Goal: Task Accomplishment & Management: Use online tool/utility

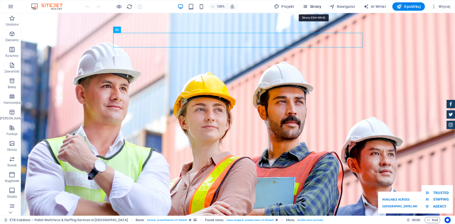
click at [0, 0] on span "Strony" at bounding box center [0, 0] width 0 height 0
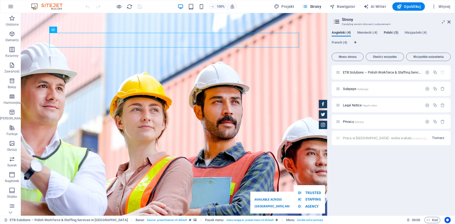
click at [365, 105] on span "Praca w [GEOGRAPHIC_DATA] - wolne wakaty /praca-w-[GEOGRAPHIC_DATA]-[GEOGRAPHIC…" at bounding box center [424, 105] width 162 height 4
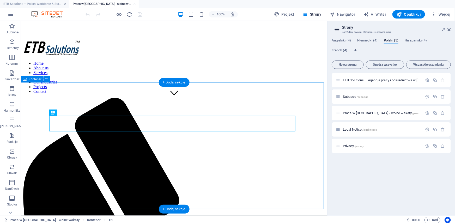
scroll to position [118, 0]
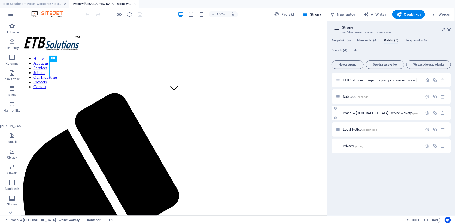
click at [352, 113] on span "Praca w [GEOGRAPHIC_DATA] - wolne wakaty /praca-w-[GEOGRAPHIC_DATA]-[GEOGRAPHIC…" at bounding box center [424, 113] width 162 height 4
click at [357, 112] on span "Praca w [GEOGRAPHIC_DATA] - wolne wakaty /praca-w-[GEOGRAPHIC_DATA]-[GEOGRAPHIC…" at bounding box center [424, 113] width 162 height 4
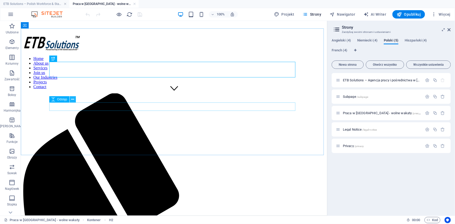
click at [0, 0] on icon at bounding box center [0, 0] width 0 height 0
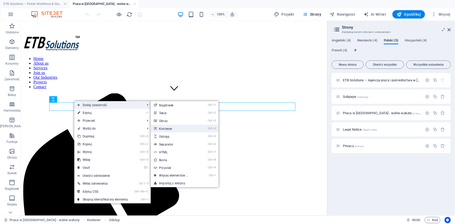
click at [173, 127] on link "Ctrl 4 Kontener" at bounding box center [175, 129] width 48 height 8
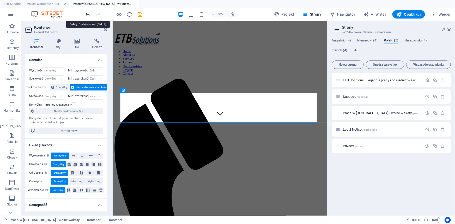
click at [0, 0] on icon "undo" at bounding box center [0, 0] width 0 height 0
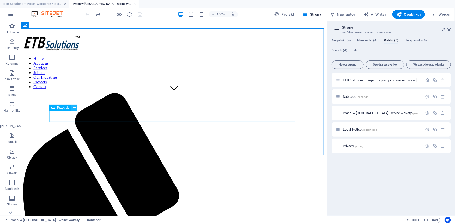
click at [0, 0] on icon at bounding box center [0, 0] width 0 height 0
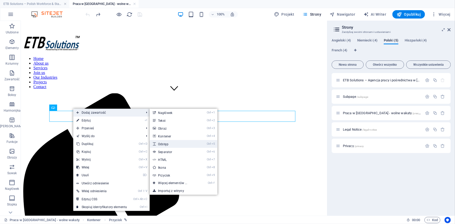
click at [169, 143] on link "Ctrl 5 Odstęp" at bounding box center [174, 144] width 48 height 8
select select "px"
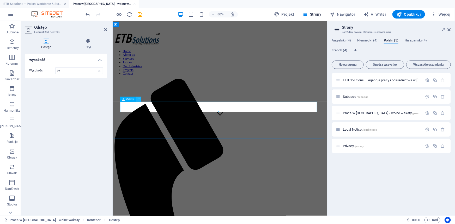
click at [140, 99] on button at bounding box center [138, 99] width 5 height 5
click at [138, 99] on icon at bounding box center [139, 99] width 2 height 4
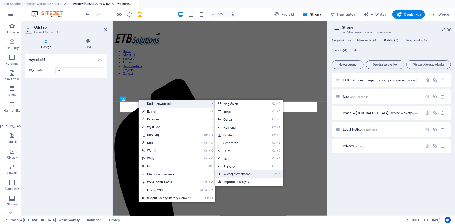
click at [243, 173] on link "Ctrl ⏎ Więcej elementów ..." at bounding box center [239, 174] width 48 height 8
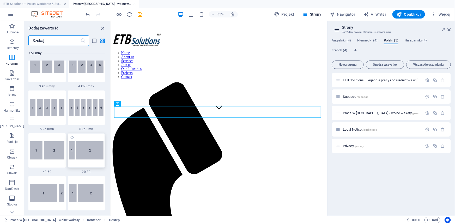
scroll to position [359, 0]
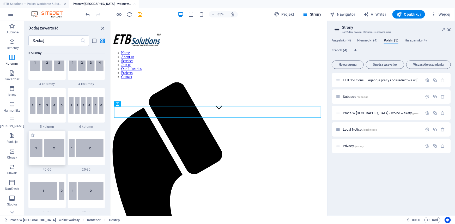
click at [44, 145] on img at bounding box center [47, 148] width 34 height 19
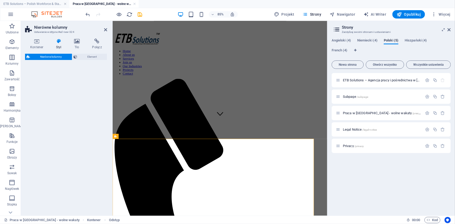
select select "%"
select select "rem"
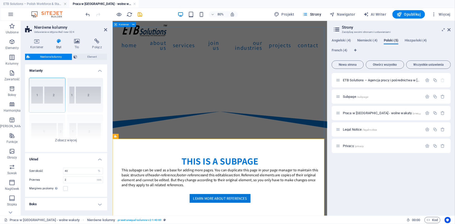
click at [165, 155] on div "THIS IS A SUBPAGE This subpage can be used as a base for adding more pages. You…" at bounding box center [246, 225] width 268 height 140
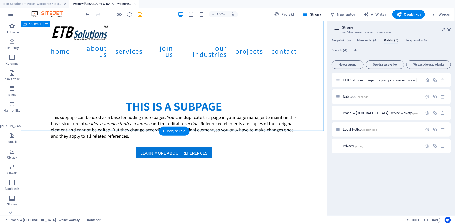
scroll to position [237, 0]
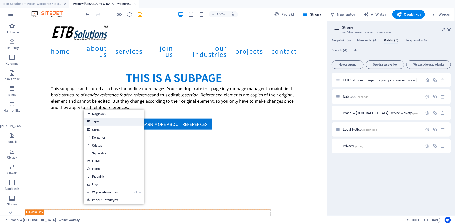
click at [104, 120] on link "Tekst" at bounding box center [114, 122] width 60 height 8
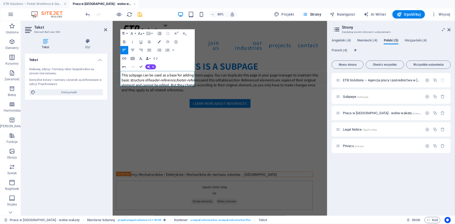
click at [124, 67] on icon "button" at bounding box center [124, 66] width 5 height 5
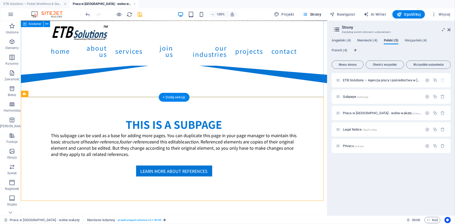
scroll to position [190, 0]
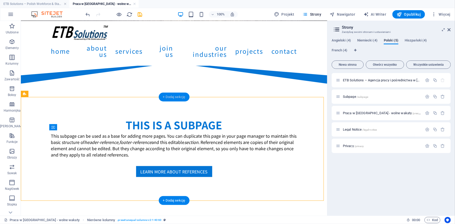
click at [181, 98] on div "+ Dodaj sekcję" at bounding box center [174, 97] width 31 height 9
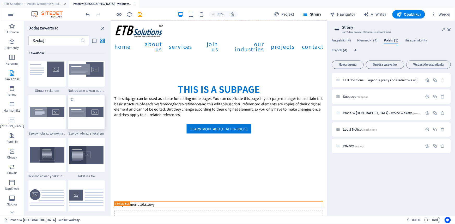
scroll to position [1049, 0]
click at [0, 0] on icon "undo" at bounding box center [0, 0] width 0 height 0
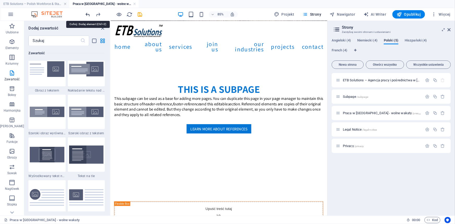
click at [0, 0] on icon "undo" at bounding box center [0, 0] width 0 height 0
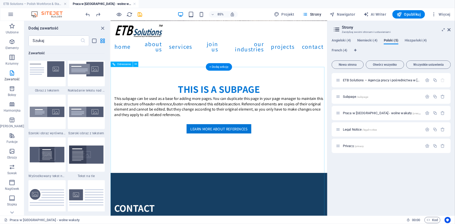
scroll to position [95, 0]
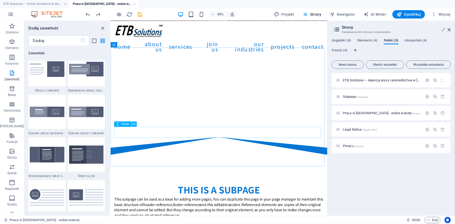
click at [134, 125] on icon at bounding box center [134, 124] width 2 height 5
click at [134, 124] on icon at bounding box center [134, 124] width 2 height 5
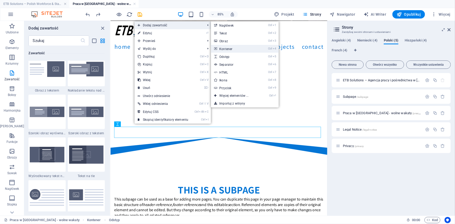
click at [227, 49] on link "Ctrl 4 Kontener" at bounding box center [235, 49] width 48 height 8
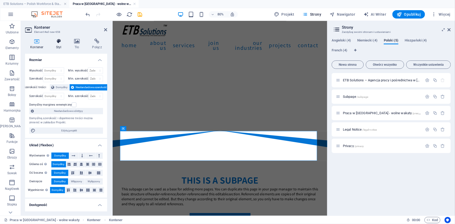
click at [59, 42] on icon at bounding box center [59, 41] width 16 height 5
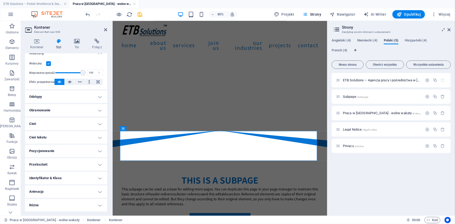
scroll to position [0, 0]
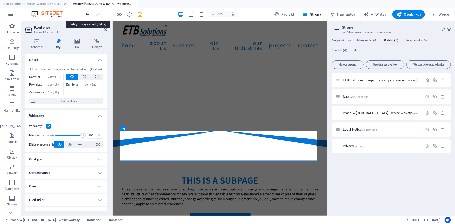
click at [0, 0] on icon "undo" at bounding box center [0, 0] width 0 height 0
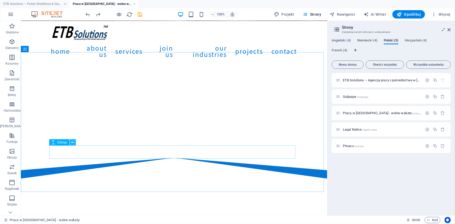
click at [73, 143] on icon at bounding box center [72, 142] width 3 height 5
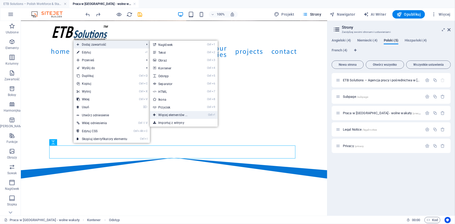
click at [192, 116] on link "Ctrl ⏎ Więcej elementów ..." at bounding box center [174, 115] width 48 height 8
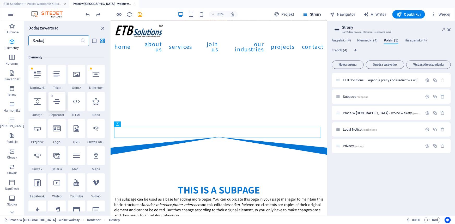
scroll to position [98, 0]
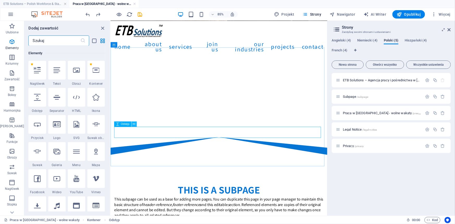
click at [134, 123] on icon at bounding box center [134, 124] width 2 height 5
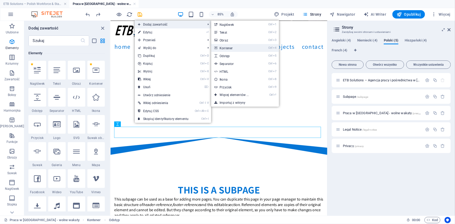
click at [232, 47] on link "Ctrl 4 Kontener" at bounding box center [235, 48] width 48 height 8
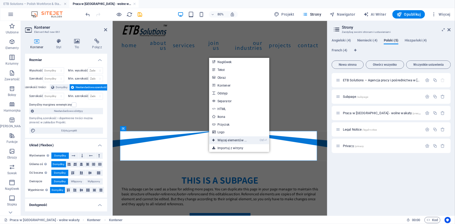
click at [229, 141] on link "Ctrl ⏎ Więcej elementów ..." at bounding box center [229, 140] width 41 height 8
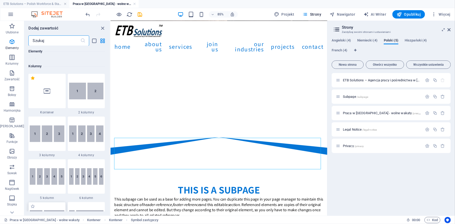
scroll to position [264, 0]
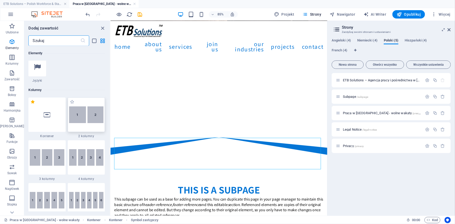
click at [81, 121] on img at bounding box center [86, 114] width 34 height 17
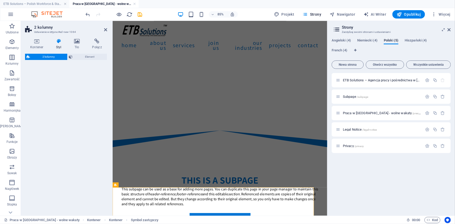
select select "rem"
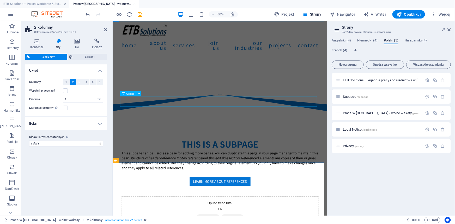
scroll to position [95, 0]
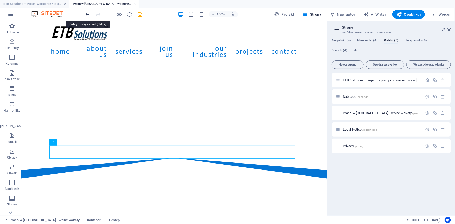
click at [0, 0] on icon "undo" at bounding box center [0, 0] width 0 height 0
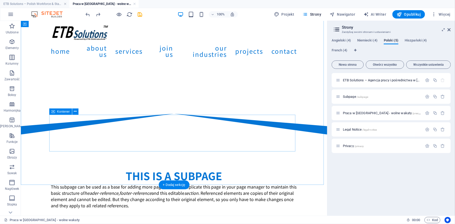
scroll to position [138, 0]
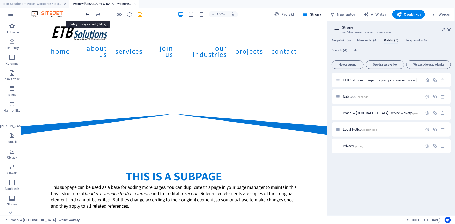
click at [0, 0] on icon "undo" at bounding box center [0, 0] width 0 height 0
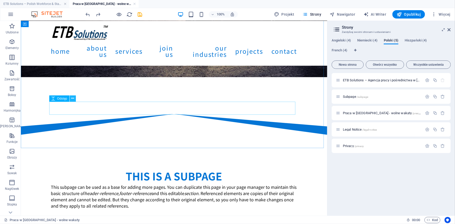
click at [72, 98] on icon at bounding box center [72, 98] width 3 height 5
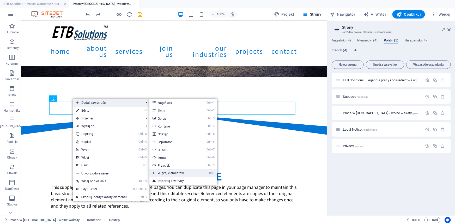
click at [184, 171] on link "Ctrl ⏎ Więcej elementów ..." at bounding box center [173, 173] width 48 height 8
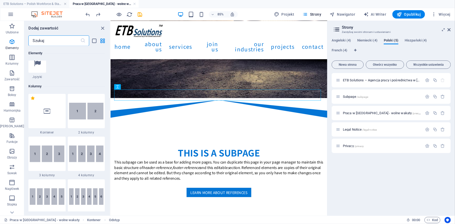
scroll to position [264, 0]
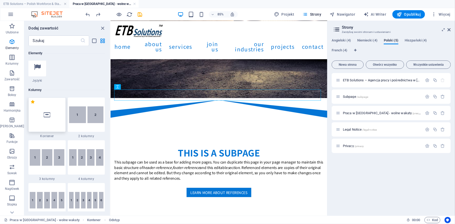
click at [44, 122] on div at bounding box center [46, 115] width 37 height 34
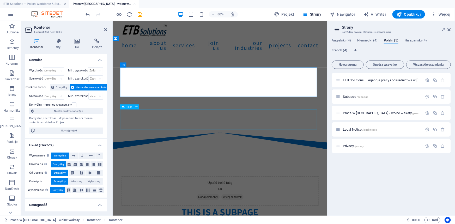
scroll to position [81, 0]
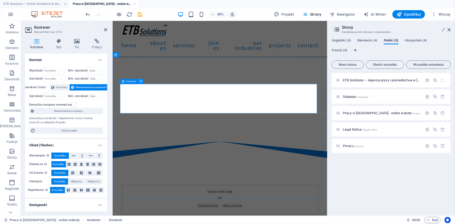
click at [141, 81] on icon at bounding box center [141, 81] width 2 height 4
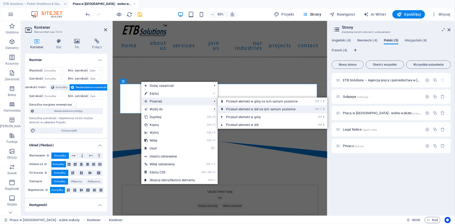
click at [239, 110] on link "Ctrl ⇧ ⬇ Przesuń element w dół na tym samym poziomie" at bounding box center [263, 109] width 90 height 8
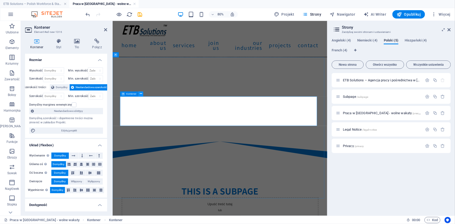
click at [141, 94] on icon at bounding box center [141, 94] width 2 height 4
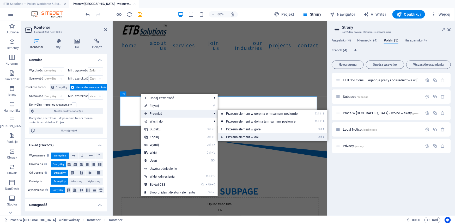
click at [243, 136] on link "Ctrl ⬇ Przesuń element w dół" at bounding box center [263, 137] width 90 height 8
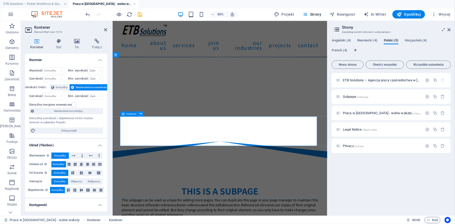
click at [140, 115] on icon at bounding box center [141, 114] width 2 height 4
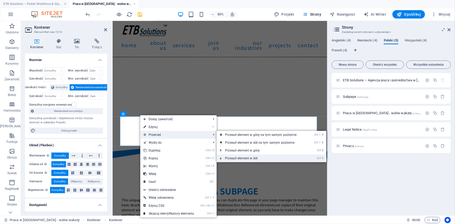
click at [248, 156] on link "Ctrl ⬇ Przesuń element w dół" at bounding box center [262, 158] width 90 height 8
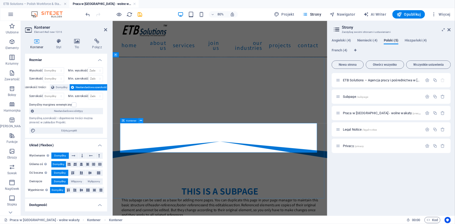
click at [140, 121] on icon at bounding box center [141, 120] width 2 height 4
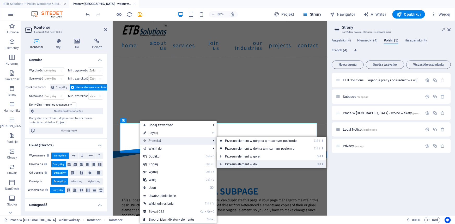
click at [247, 164] on link "Ctrl ⬇ Przesuń element w dół" at bounding box center [262, 164] width 90 height 8
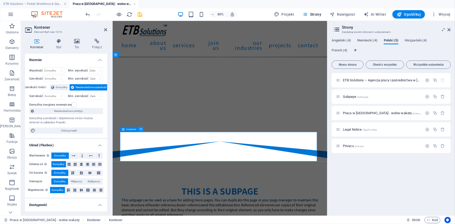
click at [141, 129] on icon at bounding box center [141, 129] width 2 height 4
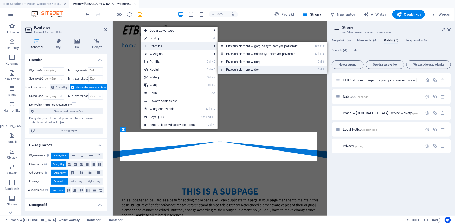
click at [238, 69] on link "Ctrl ⬇ Przesuń element w dół" at bounding box center [263, 70] width 90 height 8
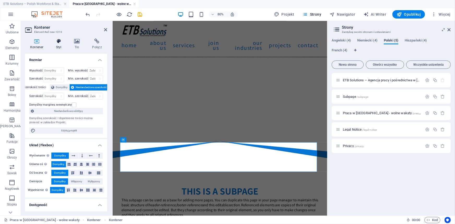
click at [59, 41] on icon at bounding box center [59, 41] width 16 height 5
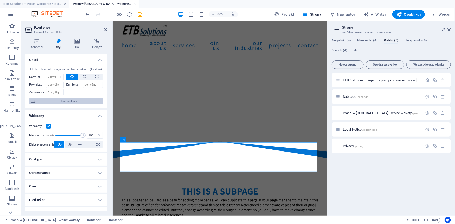
click at [69, 103] on span "Układ kontenera" at bounding box center [69, 101] width 65 height 6
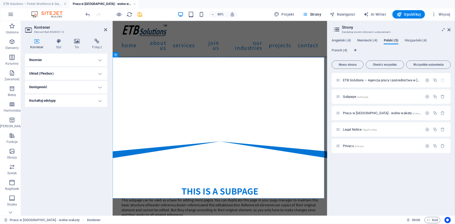
click at [37, 41] on icon at bounding box center [37, 41] width 24 height 5
click at [76, 43] on icon at bounding box center [77, 41] width 16 height 5
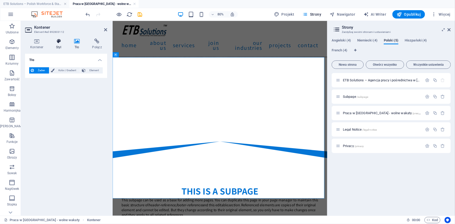
click at [57, 41] on icon at bounding box center [59, 41] width 16 height 5
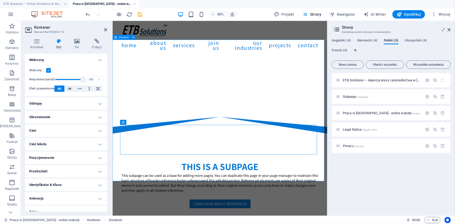
scroll to position [152, 0]
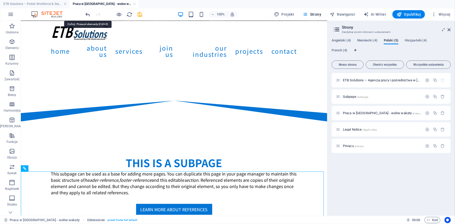
click at [0, 0] on icon "undo" at bounding box center [0, 0] width 0 height 0
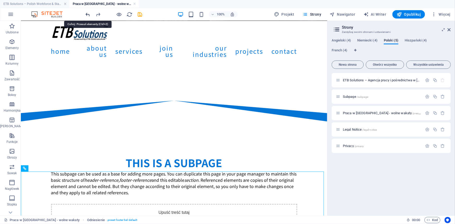
click at [0, 0] on icon "undo" at bounding box center [0, 0] width 0 height 0
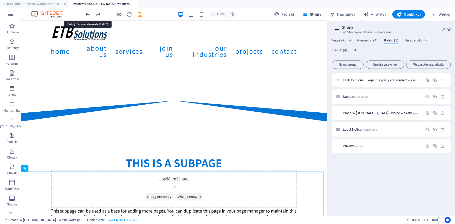
click at [0, 0] on icon "undo" at bounding box center [0, 0] width 0 height 0
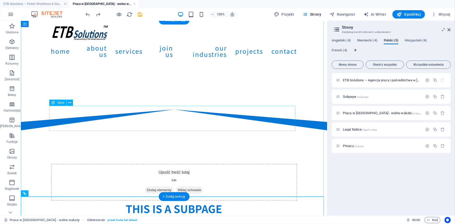
scroll to position [70, 0]
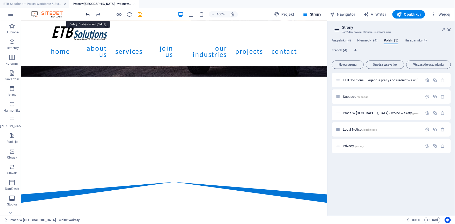
click at [0, 0] on icon "undo" at bounding box center [0, 0] width 0 height 0
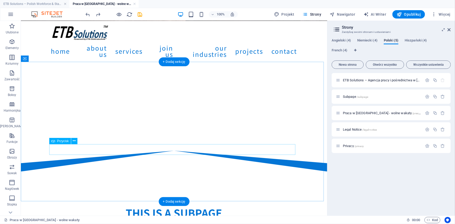
scroll to position [141, 0]
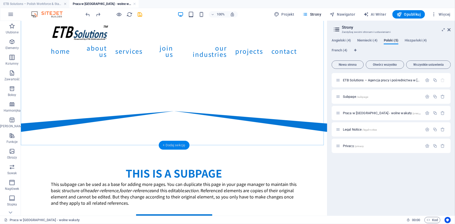
click at [172, 143] on div "+ Dodaj sekcję" at bounding box center [174, 145] width 31 height 9
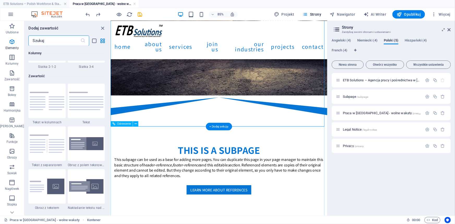
scroll to position [955, 0]
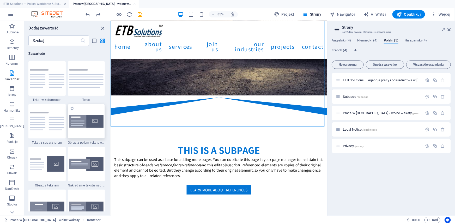
click at [86, 117] on img at bounding box center [86, 121] width 34 height 13
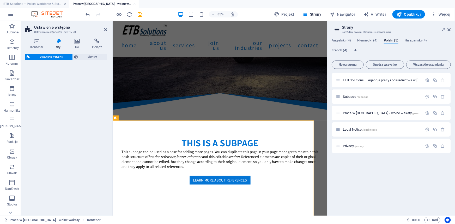
select select "rem"
select select "px"
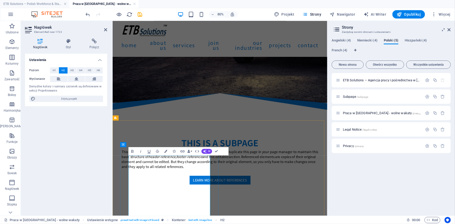
drag, startPoint x: 225, startPoint y: 211, endPoint x: 203, endPoint y: 209, distance: 22.3
drag, startPoint x: 216, startPoint y: 196, endPoint x: 127, endPoint y: 198, distance: 88.7
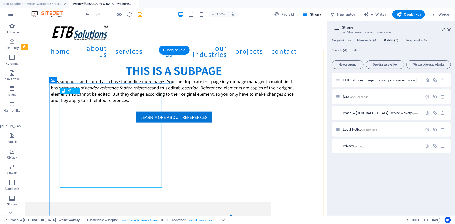
scroll to position [212, 0]
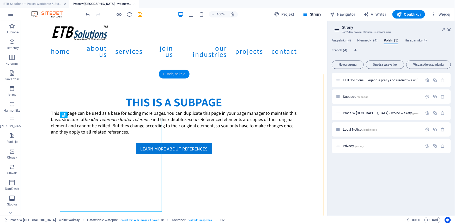
click at [172, 73] on div "+ Dodaj sekcję" at bounding box center [174, 74] width 31 height 9
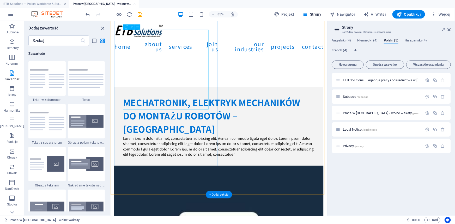
scroll to position [242, 0]
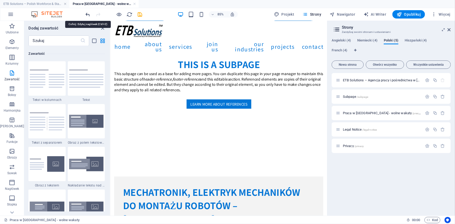
click at [0, 0] on icon "undo" at bounding box center [0, 0] width 0 height 0
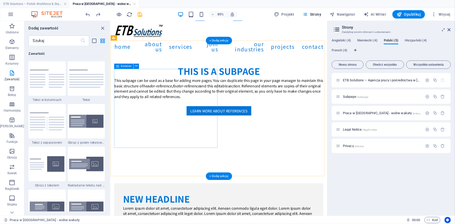
scroll to position [172, 0]
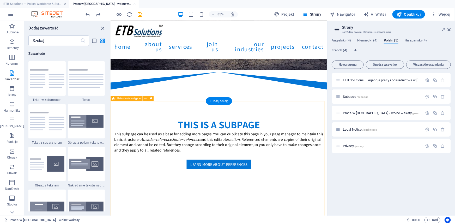
click at [144, 99] on icon at bounding box center [145, 98] width 2 height 5
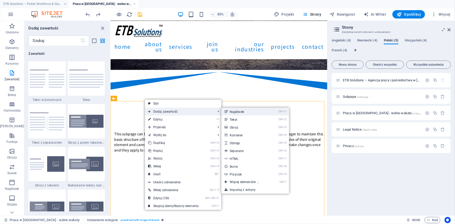
click at [240, 113] on link "Ctrl 1 Nagłówek" at bounding box center [245, 112] width 48 height 8
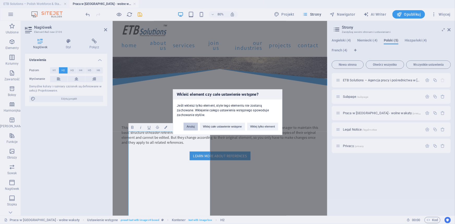
click at [192, 125] on button "Anuluj" at bounding box center [191, 127] width 14 height 8
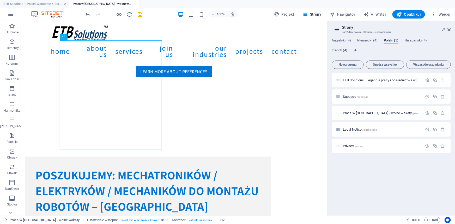
scroll to position [290, 0]
click at [0, 0] on icon "undo" at bounding box center [0, 0] width 0 height 0
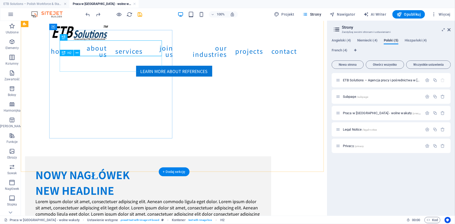
click at [109, 182] on div "New headline" at bounding box center [147, 190] width 225 height 16
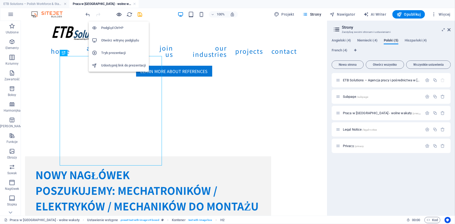
drag, startPoint x: 118, startPoint y: 12, endPoint x: 116, endPoint y: 14, distance: 2.8
click at [118, 12] on icon "button" at bounding box center [119, 14] width 6 height 6
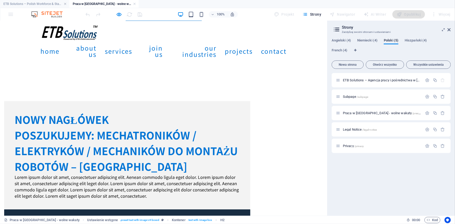
scroll to position [361, 0]
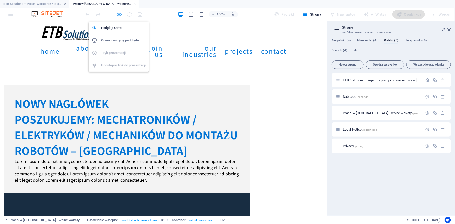
click at [118, 13] on icon "button" at bounding box center [119, 14] width 6 height 6
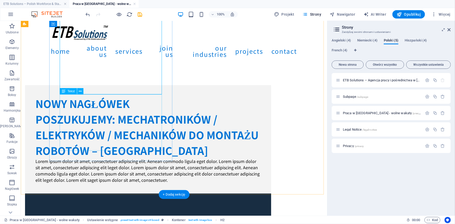
click at [122, 158] on div "Lorem ipsum dolor sit amet, consectetuer adipiscing elit. Aenean commodo ligula…" at bounding box center [147, 170] width 225 height 25
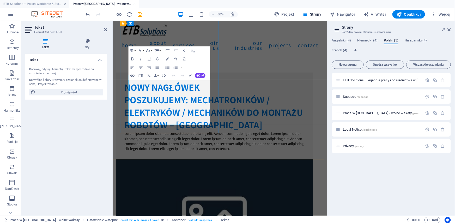
click at [186, 158] on p "Lorem ipsum dolor sit amet, consectetuer adipiscing elit. Aenean commodo ligula…" at bounding box center [239, 170] width 225 height 25
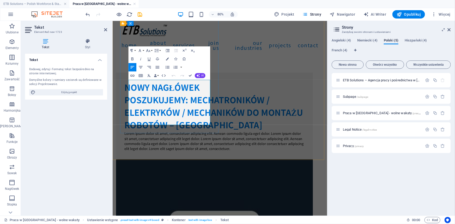
click at [179, 158] on p "Lorem ipsum dolor sit amet, consectetuer adipiscing elit. Aenean commodo ligula…" at bounding box center [239, 170] width 225 height 25
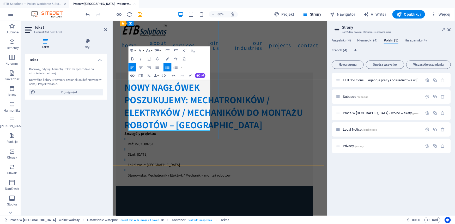
click at [136, 171] on p "Ref.: v202508261" at bounding box center [241, 174] width 221 height 6
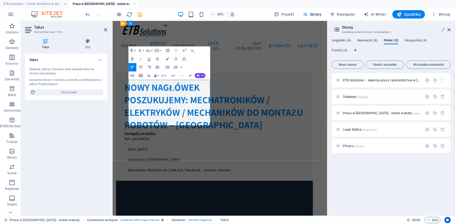
click at [136, 177] on p "Start: [DATE]" at bounding box center [241, 180] width 221 height 6
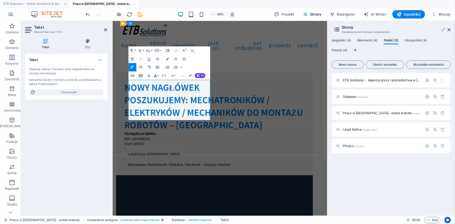
click at [138, 184] on p "Lokalizacja: [GEOGRAPHIC_DATA]" at bounding box center [241, 187] width 221 height 6
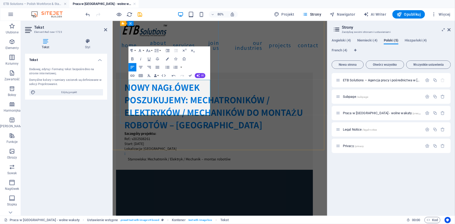
click at [136, 190] on p "Stanowiska: Mechatronik / Elektryk / Mechanik – montaż robotów" at bounding box center [241, 193] width 221 height 6
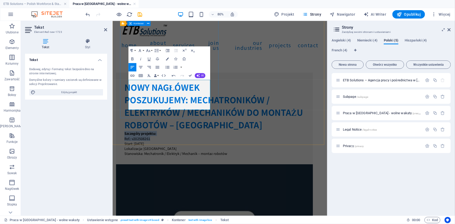
drag, startPoint x: 168, startPoint y: 101, endPoint x: 124, endPoint y: 100, distance: 43.8
click at [124, 100] on div "Nowy nagłówek Poszukujemy: Mechatroników / Elektryków / Mechaników do montażu r…" at bounding box center [240, 142] width 246 height 115
click at [151, 164] on p "Ref.: v202508261" at bounding box center [239, 167] width 225 height 6
drag, startPoint x: 164, startPoint y: 103, endPoint x: 131, endPoint y: 103, distance: 33.1
click at [131, 103] on div "Nowy nagłówek Poszukujemy: Mechatroników / Elektryków / Mechaników do montażu r…" at bounding box center [240, 142] width 246 height 115
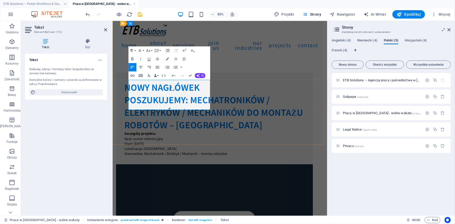
click at [193, 164] on p "Nasz numer referencyjny" at bounding box center [239, 167] width 225 height 6
drag, startPoint x: 155, startPoint y: 122, endPoint x: 132, endPoint y: 121, distance: 23.2
click at [132, 121] on div "Nowy nagłówek Poszukujemy: Mechatroników / Elektryków / Mechaników do montażu r…" at bounding box center [240, 142] width 246 height 115
click at [158, 183] on p "Stanowiska: Mechatronik / Elektryk / Mechanik – montaż robotów" at bounding box center [239, 186] width 225 height 6
drag, startPoint x: 156, startPoint y: 123, endPoint x: 169, endPoint y: 129, distance: 13.8
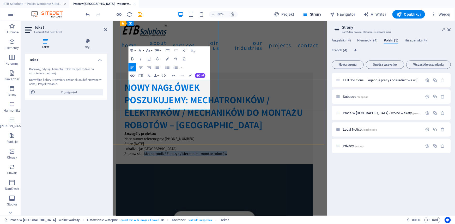
click at [169, 183] on p "Stanowiska: Mechatronik / Elektryk / Mechanik – montaż robotów" at bounding box center [239, 186] width 225 height 6
click at [132, 57] on icon "button" at bounding box center [132, 58] width 2 height 3
drag, startPoint x: 157, startPoint y: 116, endPoint x: 179, endPoint y: 118, distance: 22.3
click at [179, 177] on p "Lokalizacja: [GEOGRAPHIC_DATA]" at bounding box center [239, 180] width 225 height 6
click at [131, 50] on icon "button" at bounding box center [131, 50] width 5 height 5
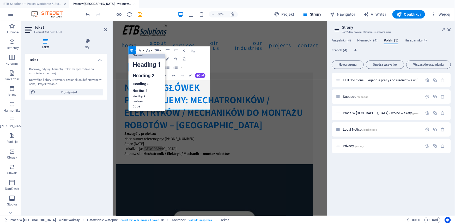
scroll to position [4, 0]
click at [131, 50] on icon "button" at bounding box center [131, 50] width 5 height 5
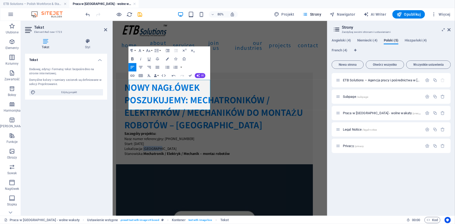
click at [132, 59] on icon "button" at bounding box center [132, 58] width 2 height 3
drag, startPoint x: 182, startPoint y: 104, endPoint x: 215, endPoint y: 104, distance: 32.6
click at [215, 164] on p "Nasz numer referencyjny: [PHONE_NUMBER]" at bounding box center [239, 167] width 225 height 6
click at [133, 59] on icon "button" at bounding box center [132, 58] width 5 height 5
drag, startPoint x: 144, startPoint y: 110, endPoint x: 255, endPoint y: 87, distance: 113.4
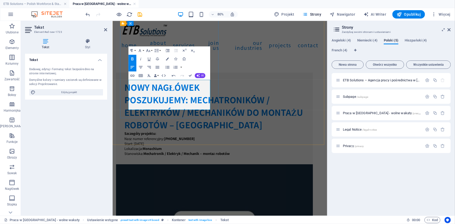
click at [166, 171] on p "Start: [DATE]" at bounding box center [239, 174] width 225 height 6
click at [133, 59] on icon "button" at bounding box center [132, 58] width 5 height 5
click at [189, 135] on div "Nowy nagłówek Poszukujemy: Mechatroników / Elektryków / Mechaników do montażu r…" at bounding box center [240, 142] width 246 height 115
click at [263, 102] on div "Nowy nagłówek Poszukujemy: Mechatroników / Elektryków / Mechaników do montażu r…" at bounding box center [240, 142] width 246 height 115
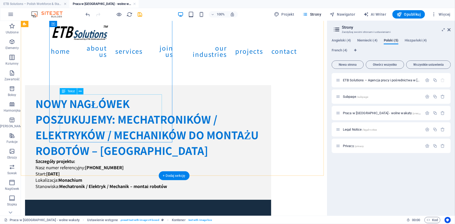
click at [126, 158] on div "Szczegóły projektu: Nasz numer referencyjny: [PHONE_NUMBER] Start: [DATE] Lokal…" at bounding box center [147, 173] width 225 height 31
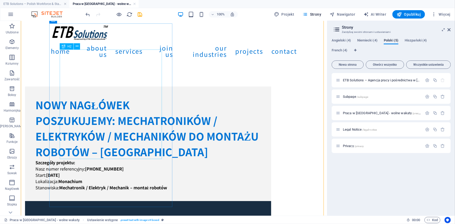
scroll to position [361, 0]
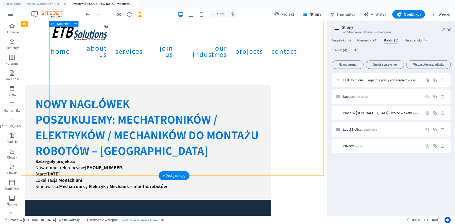
click at [141, 137] on div "Nowy nagłówek Poszukujemy: Mechatroników / Elektryków / Mechaników do montażu r…" at bounding box center [148, 142] width 246 height 115
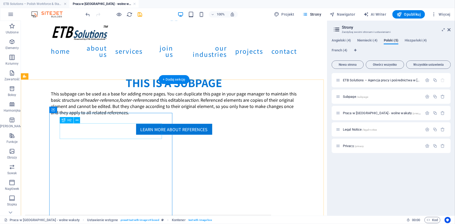
scroll to position [195, 0]
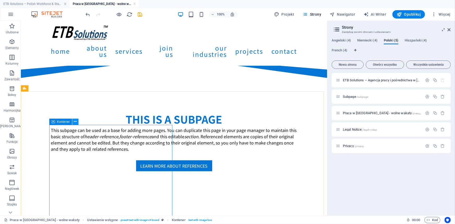
click at [76, 121] on icon at bounding box center [75, 121] width 3 height 5
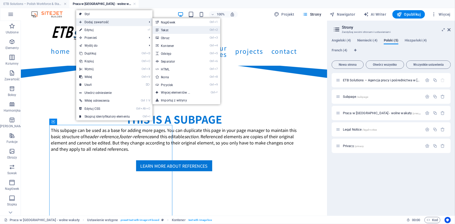
click at [168, 32] on link "Ctrl 2 Tekst" at bounding box center [177, 30] width 48 height 8
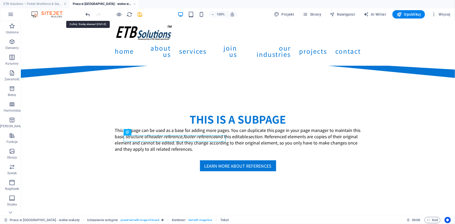
click at [0, 0] on icon "undo" at bounding box center [0, 0] width 0 height 0
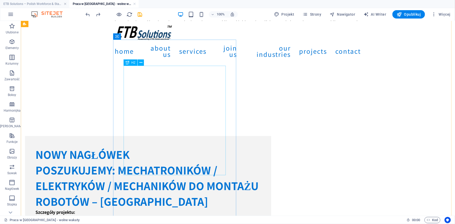
scroll to position [314, 0]
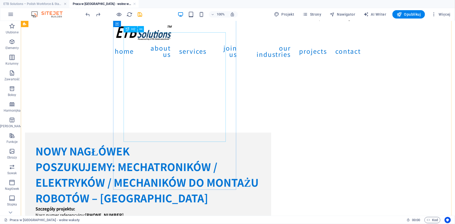
click at [164, 159] on div "Poszukujemy: Mechatroników / Elektryków / Mechaników do montażu robotów – [GEOG…" at bounding box center [147, 182] width 225 height 47
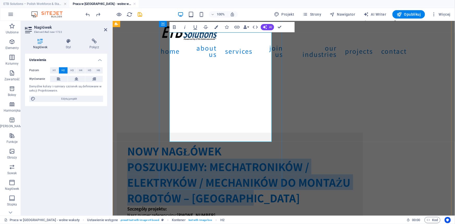
click at [220, 159] on h2 "Poszukujemy: Mechatroników / Elektryków / Mechaników do montażu robotów – [GEOG…" at bounding box center [239, 182] width 225 height 47
drag, startPoint x: 237, startPoint y: 137, endPoint x: 153, endPoint y: 37, distance: 130.4
click at [153, 37] on div "Home About us Services Join us Our Industries Projects Contact THIS IS A SUBPAG…" at bounding box center [283, 140] width 342 height 866
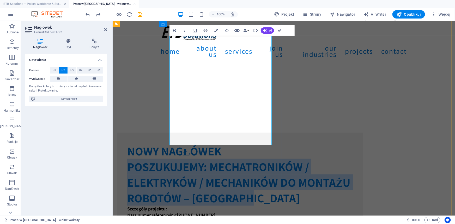
scroll to position [242, 0]
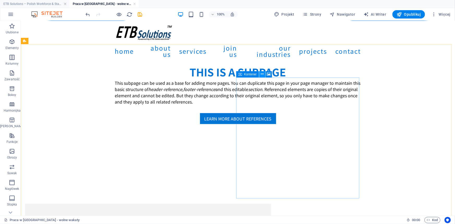
click at [261, 75] on icon at bounding box center [262, 73] width 3 height 5
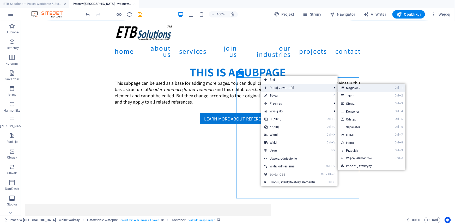
click at [362, 87] on link "Ctrl 1 Nagłówek" at bounding box center [362, 88] width 48 height 8
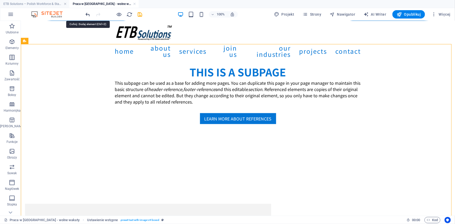
click at [0, 0] on icon "undo" at bounding box center [0, 0] width 0 height 0
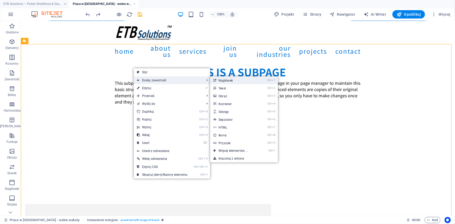
drag, startPoint x: 230, startPoint y: 81, endPoint x: 117, endPoint y: 60, distance: 114.9
click at [230, 81] on link "Ctrl 1 Nagłówek" at bounding box center [234, 80] width 48 height 8
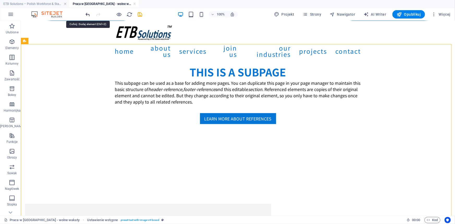
click at [0, 0] on icon "undo" at bounding box center [0, 0] width 0 height 0
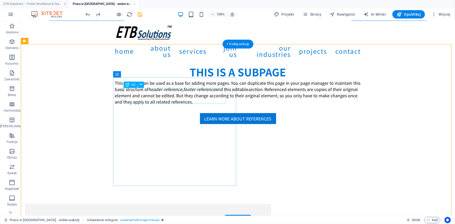
click at [180, 214] on div "Nowy nagłówek" at bounding box center [147, 222] width 225 height 16
click at [141, 84] on icon at bounding box center [140, 84] width 3 height 5
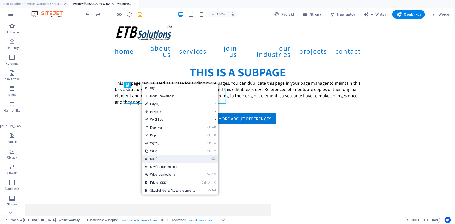
click at [162, 157] on link "⌦ Usuń" at bounding box center [170, 159] width 57 height 8
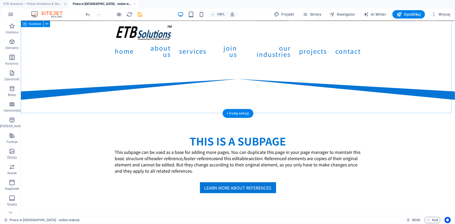
scroll to position [148, 0]
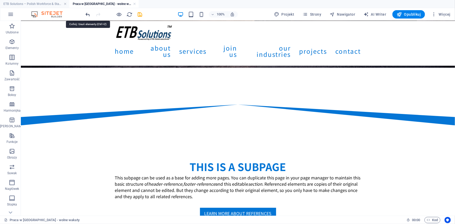
click at [0, 0] on icon "undo" at bounding box center [0, 0] width 0 height 0
click at [0, 0] on div at bounding box center [0, 0] width 0 height 0
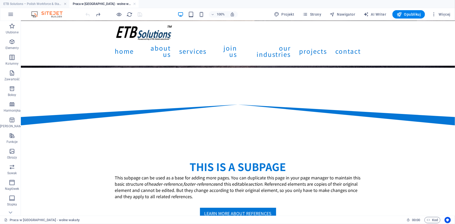
click at [0, 0] on div at bounding box center [0, 0] width 0 height 0
click at [152, 125] on div "THIS IS A SUBPAGE This subpage can be used as a base for adding more pages. You…" at bounding box center [238, 188] width 434 height 127
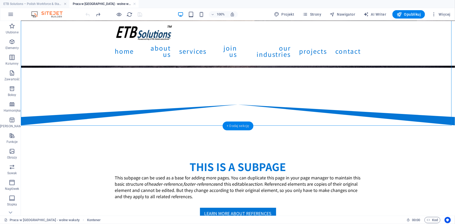
click at [237, 128] on div "+ Dodaj sekcję" at bounding box center [237, 126] width 31 height 9
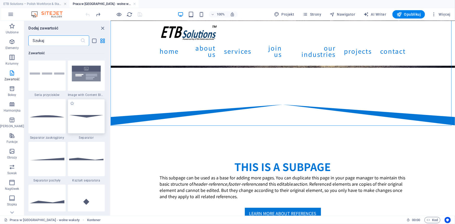
scroll to position [1239, 0]
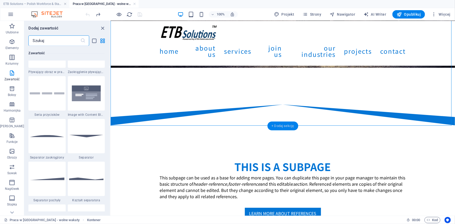
click at [281, 126] on div "+ Dodaj sekcję" at bounding box center [282, 126] width 31 height 9
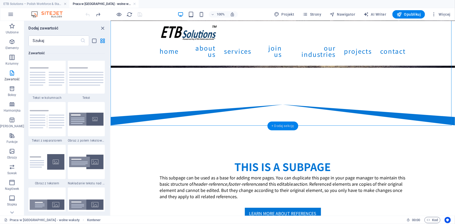
scroll to position [955, 0]
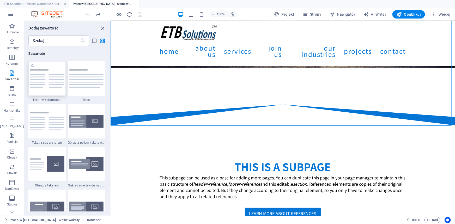
click at [47, 76] on img at bounding box center [47, 78] width 34 height 19
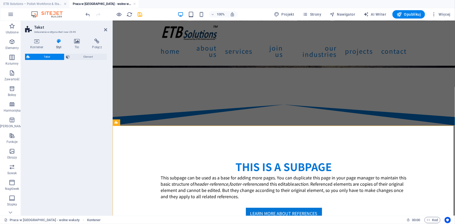
select select "rem"
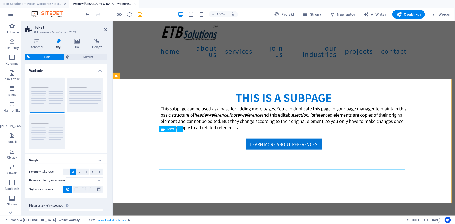
scroll to position [219, 0]
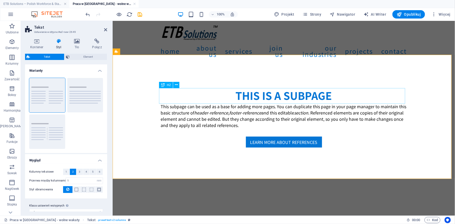
click at [209, 214] on div "Headline" at bounding box center [284, 222] width 246 height 16
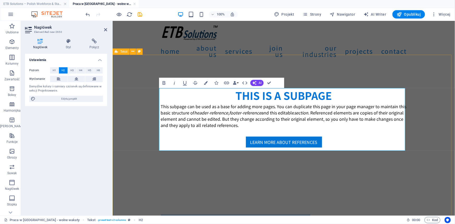
drag, startPoint x: 301, startPoint y: 126, endPoint x: 157, endPoint y: 95, distance: 146.8
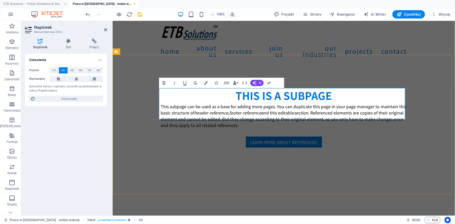
drag, startPoint x: 231, startPoint y: 114, endPoint x: 158, endPoint y: 112, distance: 73.0
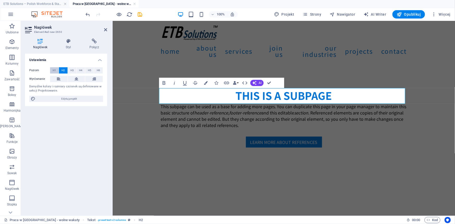
click at [54, 71] on span "H1" at bounding box center [54, 70] width 3 height 6
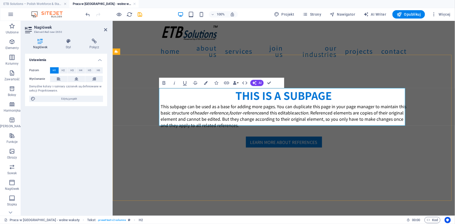
drag, startPoint x: 259, startPoint y: 116, endPoint x: 153, endPoint y: 93, distance: 108.6
click at [63, 70] on span "H2" at bounding box center [63, 70] width 3 height 6
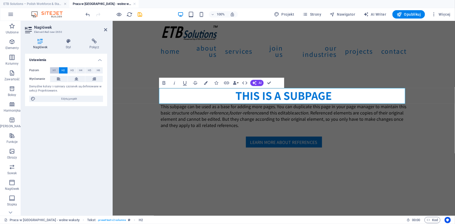
click at [54, 70] on span "H1" at bounding box center [54, 70] width 3 height 6
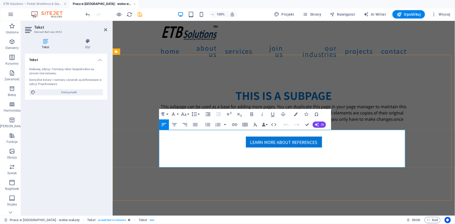
drag, startPoint x: 270, startPoint y: 164, endPoint x: 158, endPoint y: 130, distance: 117.2
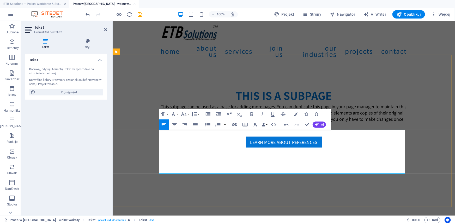
click at [286, 123] on icon "button" at bounding box center [286, 125] width 6 height 6
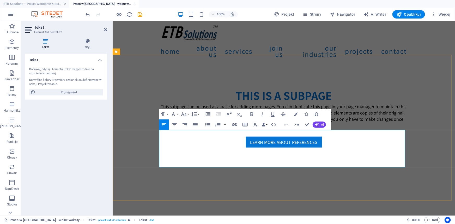
drag, startPoint x: 244, startPoint y: 138, endPoint x: 341, endPoint y: 158, distance: 98.8
drag, startPoint x: 340, startPoint y: 159, endPoint x: 153, endPoint y: 132, distance: 188.9
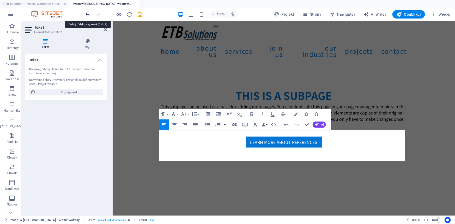
click at [0, 0] on icon "undo" at bounding box center [0, 0] width 0 height 0
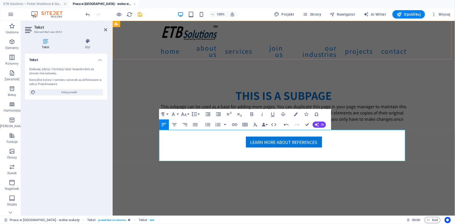
drag, startPoint x: 131, startPoint y: 47, endPoint x: 129, endPoint y: 42, distance: 5.5
click at [131, 47] on div "Home About us Services Join us Our Industries Projects Contact" at bounding box center [283, 43] width 342 height 45
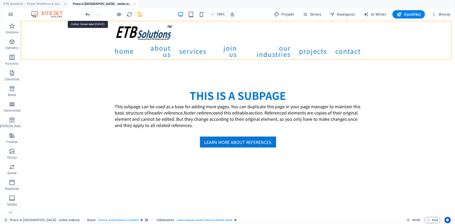
click at [0, 0] on icon "undo" at bounding box center [0, 0] width 0 height 0
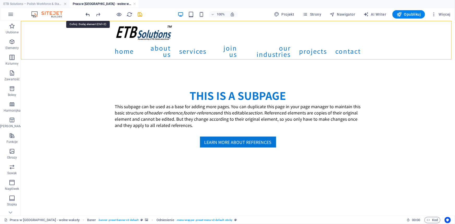
click at [0, 0] on icon "undo" at bounding box center [0, 0] width 0 height 0
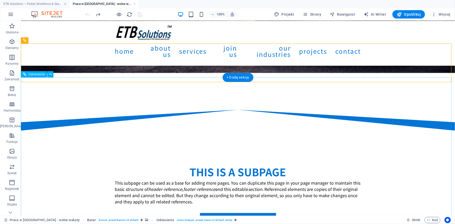
scroll to position [100, 0]
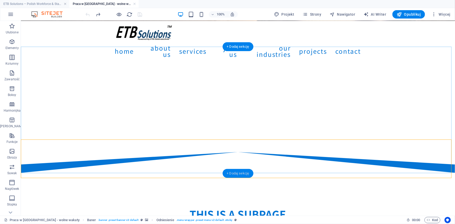
click at [241, 171] on div "+ Dodaj sekcję" at bounding box center [237, 173] width 31 height 9
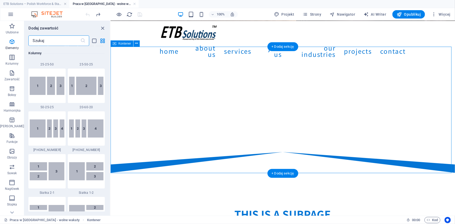
scroll to position [955, 0]
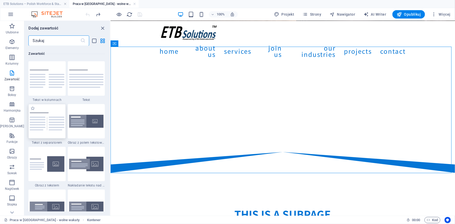
click at [43, 122] on img at bounding box center [47, 121] width 34 height 19
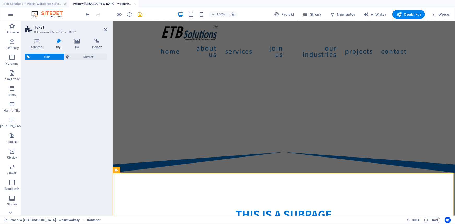
select select "rem"
select select "px"
select select "preset-text-v2-separator"
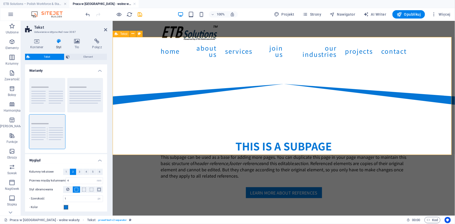
scroll to position [242, 0]
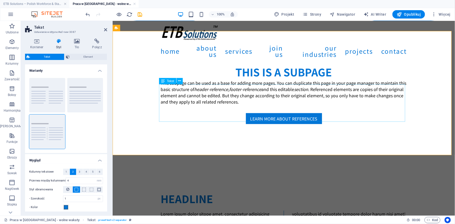
click at [180, 82] on icon at bounding box center [179, 80] width 3 height 5
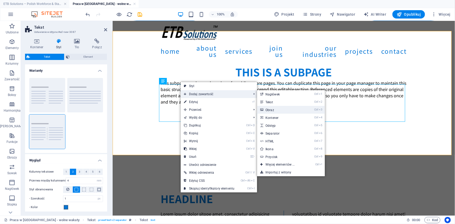
click at [279, 107] on link "Ctrl 3 Obraz" at bounding box center [281, 110] width 48 height 8
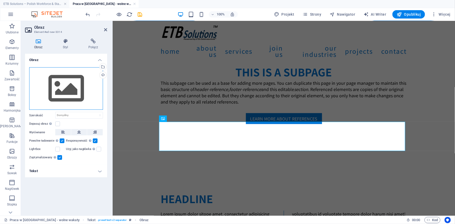
click at [63, 94] on div "Przeciągnij pliki tutaj, kliknij, aby wybrać pliki lub wybierz pliki z Plików l…" at bounding box center [66, 88] width 74 height 43
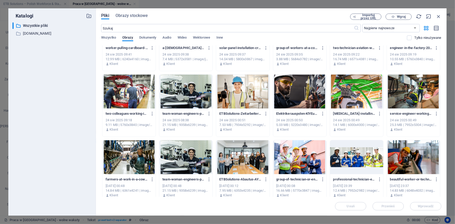
scroll to position [261, 0]
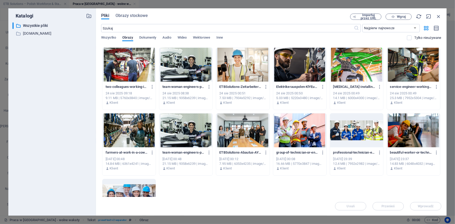
click at [181, 129] on div at bounding box center [185, 130] width 53 height 34
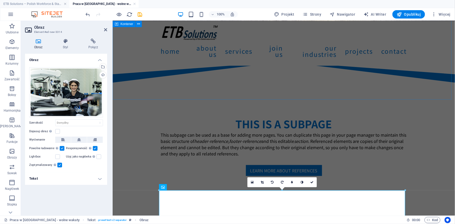
scroll to position [172, 0]
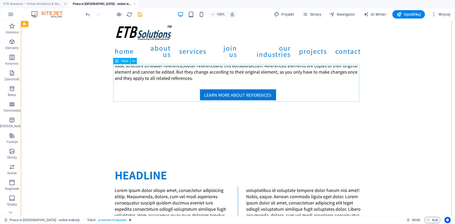
scroll to position [219, 0]
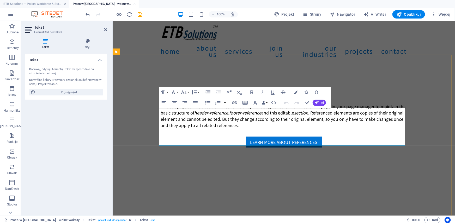
drag, startPoint x: 269, startPoint y: 142, endPoint x: 155, endPoint y: 109, distance: 118.2
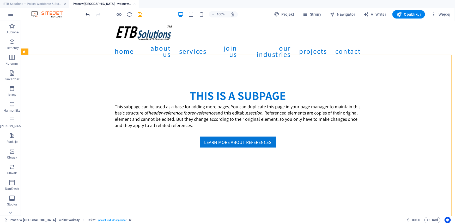
click at [0, 0] on icon "undo" at bounding box center [0, 0] width 0 height 0
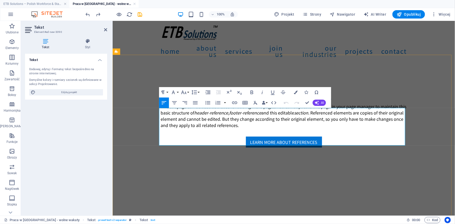
drag, startPoint x: 268, startPoint y: 142, endPoint x: 150, endPoint y: 110, distance: 122.4
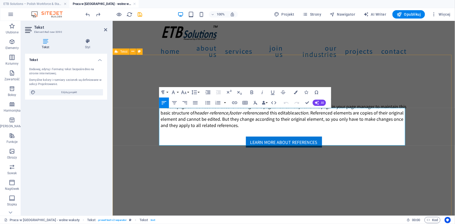
drag, startPoint x: 290, startPoint y: 110, endPoint x: 405, endPoint y: 142, distance: 119.8
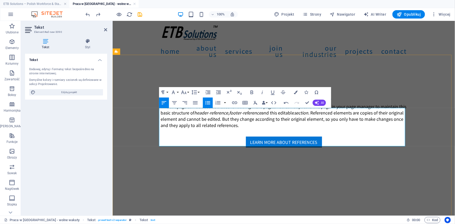
drag, startPoint x: 293, startPoint y: 117, endPoint x: 288, endPoint y: 117, distance: 5.5
drag, startPoint x: 160, startPoint y: 117, endPoint x: 248, endPoint y: 117, distance: 88.4
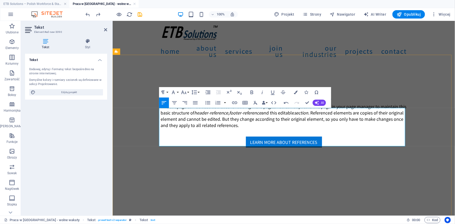
copy p "Nasz numer referencyjny: 2025-09-02-02-MUC"
drag, startPoint x: 187, startPoint y: 141, endPoint x: 152, endPoint y: 111, distance: 46.4
drag, startPoint x: 359, startPoint y: 136, endPoint x: 354, endPoint y: 140, distance: 5.9
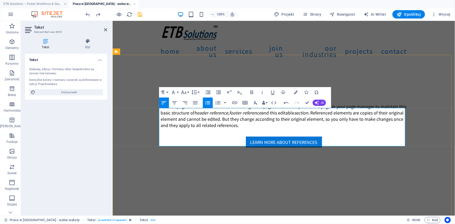
drag, startPoint x: 352, startPoint y: 143, endPoint x: 288, endPoint y: 110, distance: 71.6
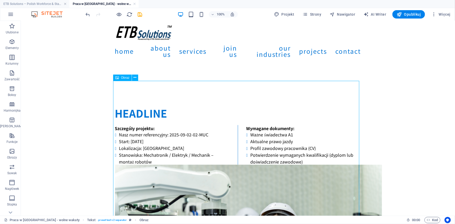
scroll to position [337, 0]
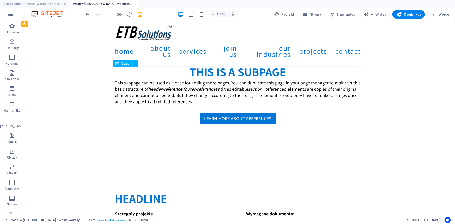
scroll to position [242, 0]
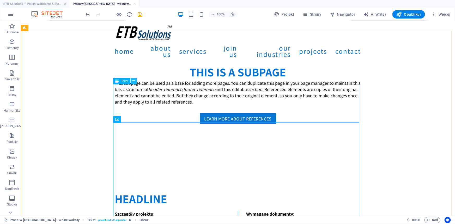
click at [135, 82] on icon at bounding box center [133, 80] width 3 height 5
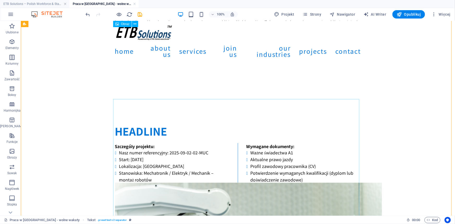
scroll to position [266, 0]
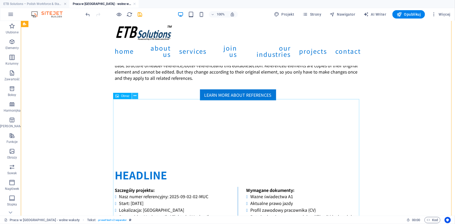
click at [133, 95] on button at bounding box center [135, 96] width 6 height 6
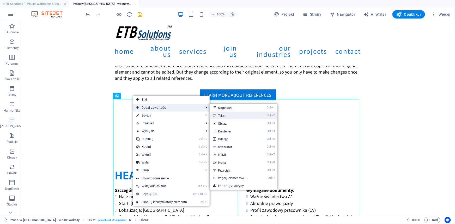
click at [225, 117] on link "Ctrl 2 Tekst" at bounding box center [234, 116] width 48 height 8
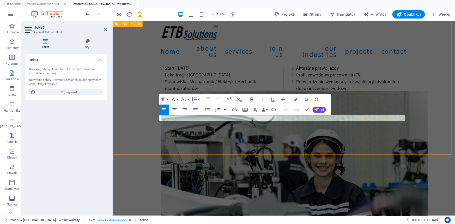
scroll to position [414, 0]
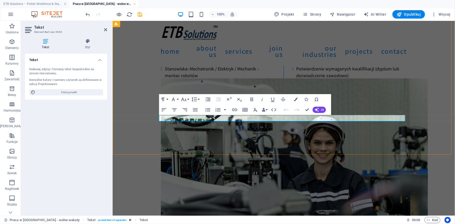
drag, startPoint x: 219, startPoint y: 119, endPoint x: 141, endPoint y: 120, distance: 78.2
click at [141, 120] on div "Headline Szczegóły projektu: Nasz numer referencyjny: 2025-09-02-02-MUC Start: …" at bounding box center [283, 140] width 342 height 311
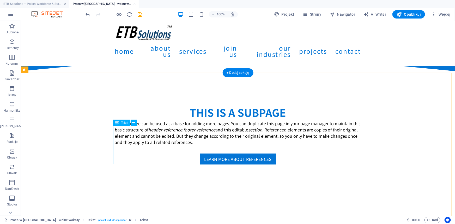
scroll to position [201, 0]
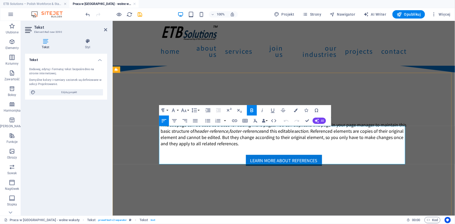
drag, startPoint x: 213, startPoint y: 135, endPoint x: 256, endPoint y: 135, distance: 43.0
click at [252, 111] on icon "button" at bounding box center [252, 110] width 6 height 6
drag, startPoint x: 210, startPoint y: 148, endPoint x: 187, endPoint y: 148, distance: 22.4
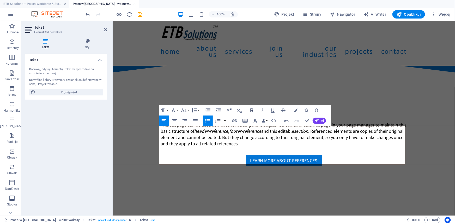
click at [250, 108] on icon "button" at bounding box center [252, 110] width 6 height 6
drag, startPoint x: 174, startPoint y: 142, endPoint x: 198, endPoint y: 142, distance: 24.0
click at [251, 109] on icon "button" at bounding box center [252, 110] width 6 height 6
drag, startPoint x: 187, startPoint y: 154, endPoint x: 191, endPoint y: 161, distance: 7.1
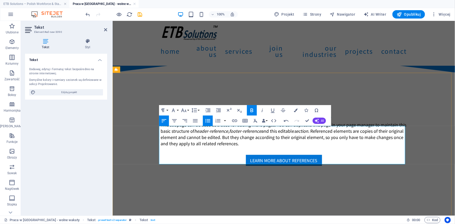
click at [251, 111] on icon "button" at bounding box center [252, 110] width 3 height 4
drag, startPoint x: 188, startPoint y: 154, endPoint x: 198, endPoint y: 162, distance: 12.5
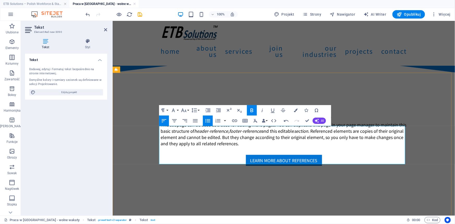
copy strong "Mechatronik / Elektryk / Mechanik – montaż robotów"
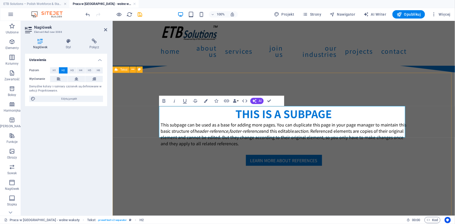
drag, startPoint x: 264, startPoint y: 130, endPoint x: 151, endPoint y: 130, distance: 112.9
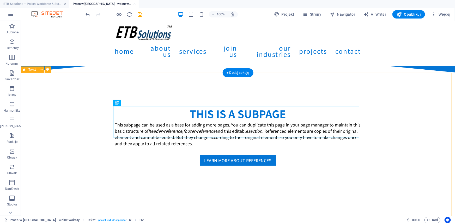
drag, startPoint x: 406, startPoint y: 145, endPoint x: 396, endPoint y: 151, distance: 11.9
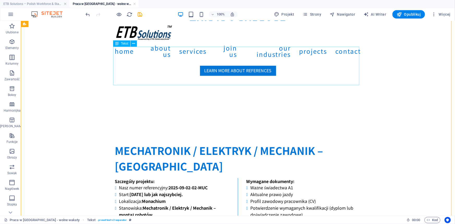
scroll to position [248, 0]
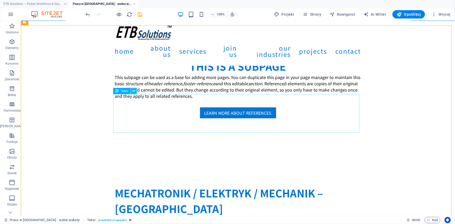
click at [135, 91] on icon at bounding box center [133, 90] width 3 height 5
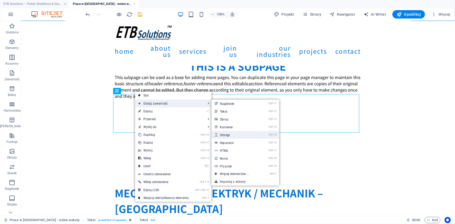
click at [227, 136] on link "Ctrl 5 Odstęp" at bounding box center [235, 135] width 48 height 8
select select "px"
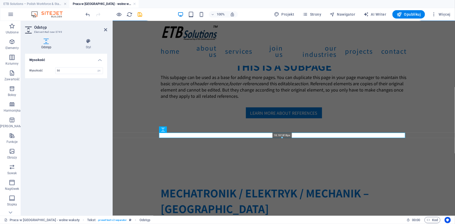
drag, startPoint x: 192, startPoint y: 145, endPoint x: 194, endPoint y: 137, distance: 8.5
click at [194, 137] on div at bounding box center [282, 138] width 246 height 2
type input "18"
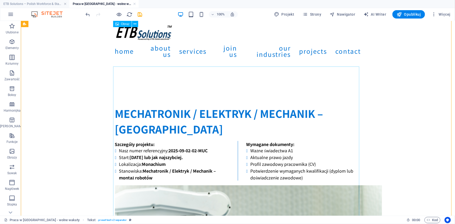
scroll to position [272, 0]
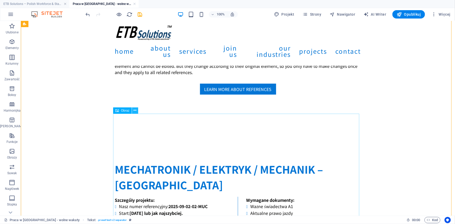
click at [135, 111] on icon at bounding box center [134, 110] width 3 height 5
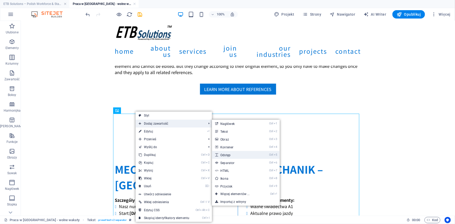
drag, startPoint x: 229, startPoint y: 152, endPoint x: 92, endPoint y: 127, distance: 138.9
click at [229, 152] on link "Ctrl 5 Odstęp" at bounding box center [236, 155] width 48 height 8
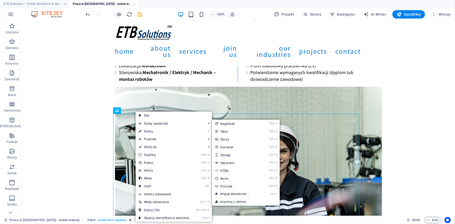
select select "px"
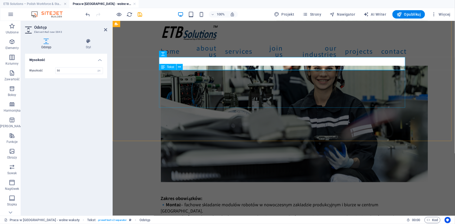
scroll to position [414, 0]
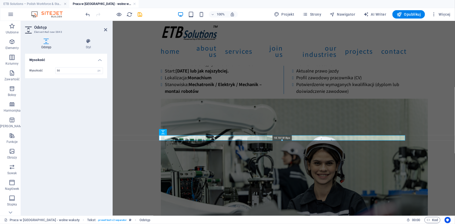
drag, startPoint x: 209, startPoint y: 148, endPoint x: 210, endPoint y: 141, distance: 7.6
click at [210, 141] on div at bounding box center [282, 140] width 246 height 2
type input "18"
click at [140, 145] on div "Mechatronik / Elektryk / Mechanik – Monachium Szczegóły projektu: Nasz numer re…" at bounding box center [283, 171] width 342 height 373
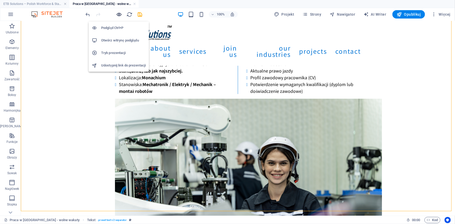
click at [118, 16] on icon "button" at bounding box center [119, 14] width 6 height 6
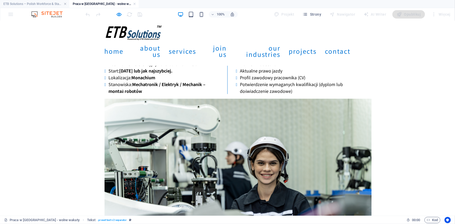
drag, startPoint x: 88, startPoint y: 87, endPoint x: 86, endPoint y: 84, distance: 3.3
click at [86, 85] on div "Mechatronik / Elektryk / Mechanik – Monachium Szczegóły projektu: Nasz numer re…" at bounding box center [227, 171] width 455 height 373
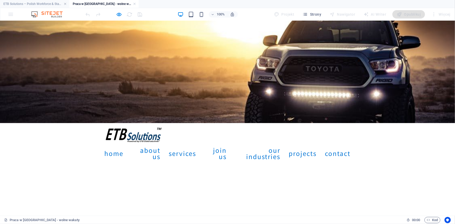
scroll to position [82, 0]
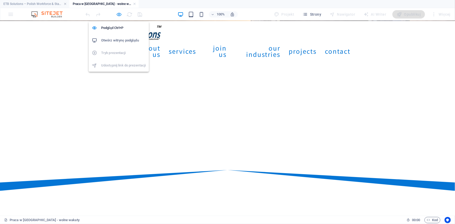
click at [120, 13] on icon "button" at bounding box center [119, 14] width 6 height 6
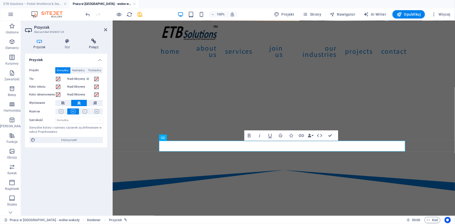
click at [94, 42] on icon at bounding box center [94, 41] width 27 height 5
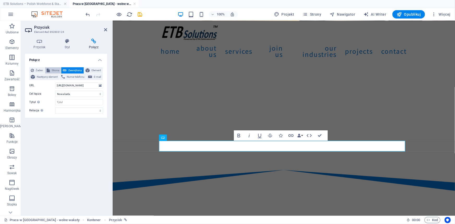
click at [52, 68] on span "Strona" at bounding box center [55, 70] width 8 height 6
select select
click at [66, 86] on select "ETB Solutions – Polish Workforce &amp; Staffing Services in [GEOGRAPHIC_DATA] S…" at bounding box center [79, 85] width 48 height 6
click at [96, 70] on span "Element" at bounding box center [96, 70] width 10 height 6
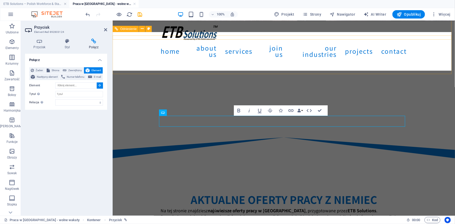
scroll to position [107, 0]
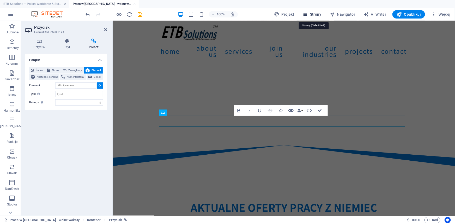
click at [0, 0] on span "Strony" at bounding box center [0, 0] width 0 height 0
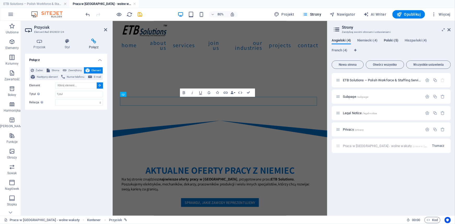
click at [394, 41] on span "Polski (5)" at bounding box center [391, 40] width 15 height 7
click at [357, 79] on span "ETB Solutions – Agencja pracy i pośrednictwa w [GEOGRAPHIC_DATA] /" at bounding box center [397, 80] width 108 height 4
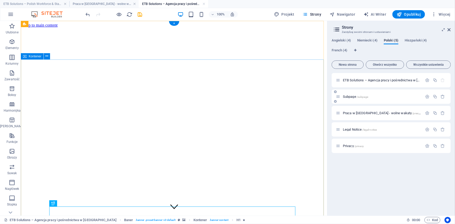
scroll to position [0, 0]
click at [350, 112] on span "Praca w [GEOGRAPHIC_DATA] - wolne wakaty /praca-w-[GEOGRAPHIC_DATA]-[GEOGRAPHIC…" at bounding box center [424, 113] width 162 height 4
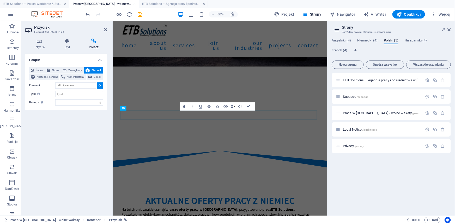
scroll to position [69, 0]
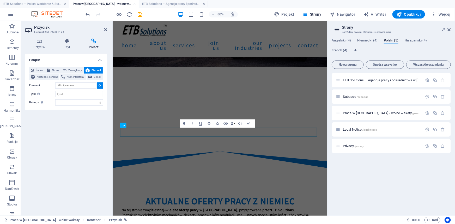
click at [92, 69] on span "Element" at bounding box center [96, 70] width 10 height 6
click at [356, 81] on span "ETB Solutions – Agencja pracy i pośrednictwa w [GEOGRAPHIC_DATA] /" at bounding box center [397, 80] width 108 height 4
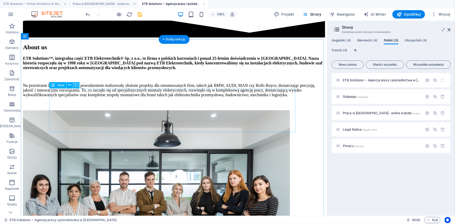
scroll to position [1043, 0]
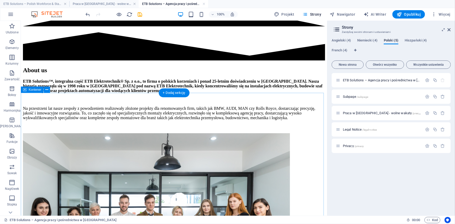
click at [352, 112] on span "Praca w [GEOGRAPHIC_DATA] - wolne wakaty /praca-w-[GEOGRAPHIC_DATA]-[GEOGRAPHIC…" at bounding box center [424, 113] width 162 height 4
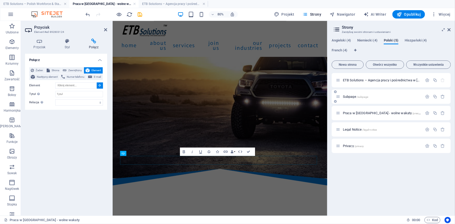
scroll to position [69, 0]
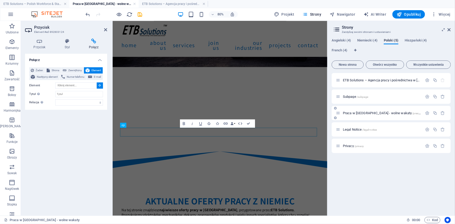
click at [360, 112] on span "Praca w [GEOGRAPHIC_DATA] - wolne wakaty /praca-w-[GEOGRAPHIC_DATA]-[GEOGRAPHIC…" at bounding box center [424, 113] width 162 height 4
click at [356, 81] on span "ETB Solutions – Agencja pracy i pośrednictwa w [GEOGRAPHIC_DATA] /" at bounding box center [397, 80] width 108 height 4
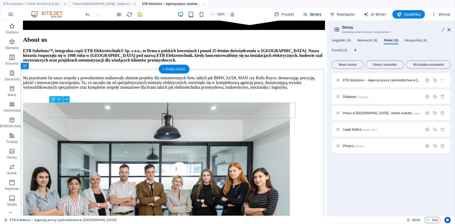
scroll to position [1066, 0]
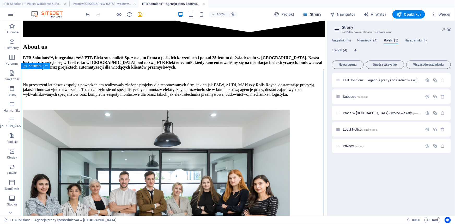
click at [47, 67] on icon at bounding box center [46, 65] width 3 height 5
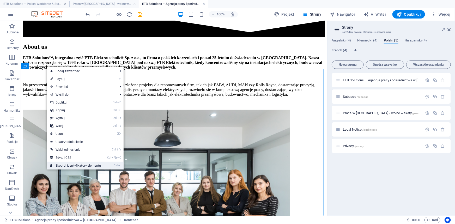
click at [88, 164] on link "Ctrl I [PERSON_NAME] identyfikatory elementu" at bounding box center [75, 166] width 57 height 8
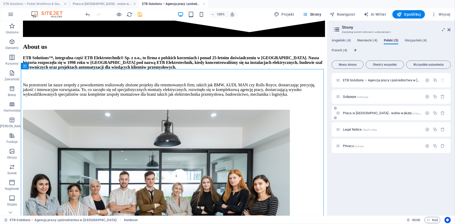
click at [356, 114] on span "Praca w [GEOGRAPHIC_DATA] - wolne wakaty /praca-w-[GEOGRAPHIC_DATA]-[GEOGRAPHIC…" at bounding box center [424, 113] width 162 height 4
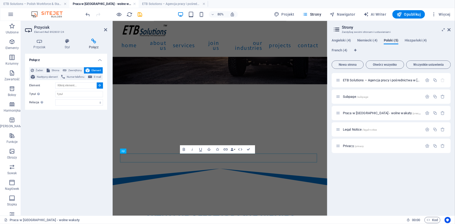
scroll to position [69, 0]
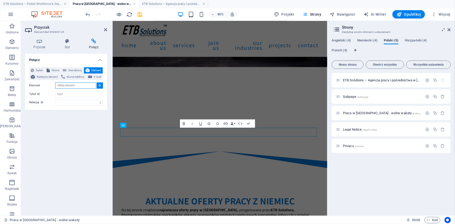
click at [78, 86] on input "Element" at bounding box center [75, 85] width 41 height 6
paste input "#ed-870413322"
type input "#ed-870413322"
click at [93, 136] on div "Połącz Żaden Strona Zewnętrzny Element Następny element Numer telefonu E-mail S…" at bounding box center [66, 133] width 82 height 158
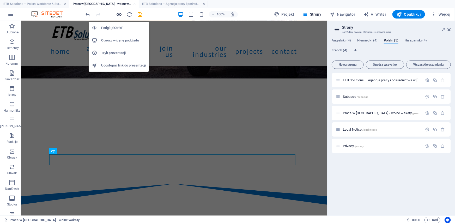
click at [120, 13] on icon "button" at bounding box center [119, 14] width 6 height 6
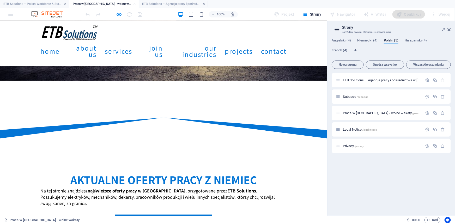
scroll to position [116, 0]
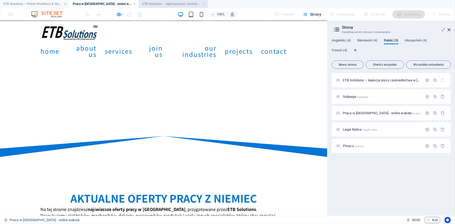
click at [156, 5] on h4 "ETB Solutions – Agencja pracy i pośrednictwa w [GEOGRAPHIC_DATA] (pl)" at bounding box center [173, 4] width 69 height 6
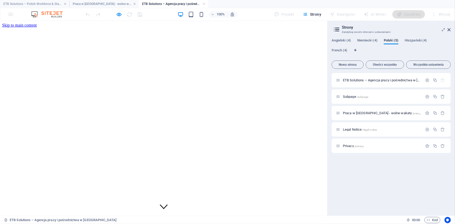
scroll to position [1066, 0]
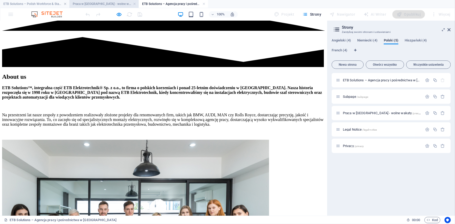
click at [113, 2] on h4 "Praca w [GEOGRAPHIC_DATA] - wolne wakaty (pl)" at bounding box center [103, 4] width 69 height 6
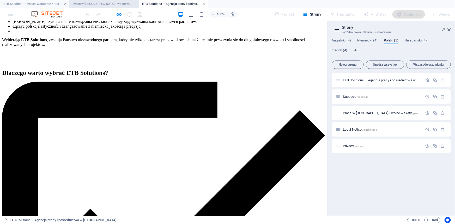
scroll to position [0, 0]
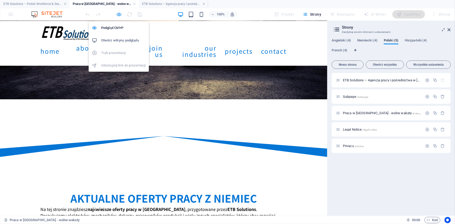
click at [120, 13] on icon "button" at bounding box center [119, 14] width 6 height 6
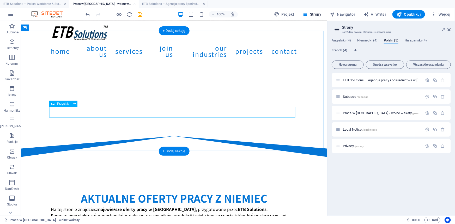
select select
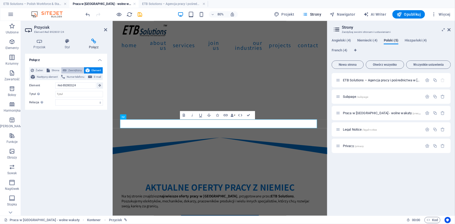
scroll to position [78, 0]
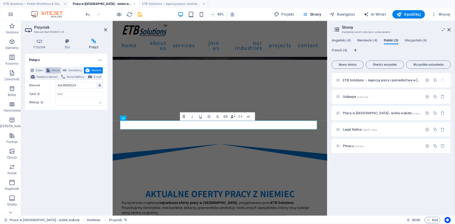
click at [54, 69] on span "Strona" at bounding box center [55, 70] width 8 height 6
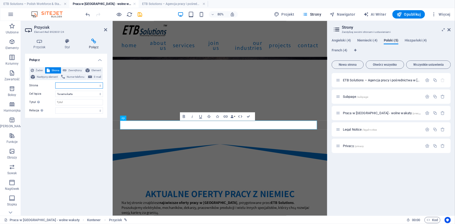
click at [71, 86] on select "ETB Solutions – Polish Workforce &amp; Staffing Services in [GEOGRAPHIC_DATA] S…" at bounding box center [79, 85] width 48 height 6
select select "8"
click at [55, 82] on select "ETB Solutions – Polish Workforce &amp; Staffing Services in [GEOGRAPHIC_DATA] S…" at bounding box center [79, 85] width 48 height 6
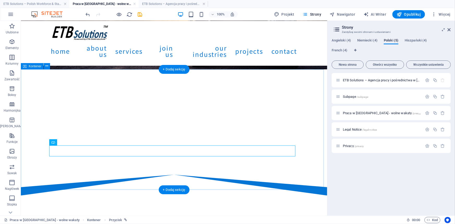
drag, startPoint x: 238, startPoint y: 174, endPoint x: 237, endPoint y: 188, distance: 13.6
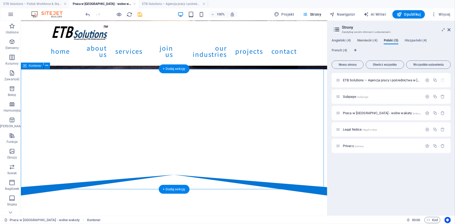
scroll to position [78, 0]
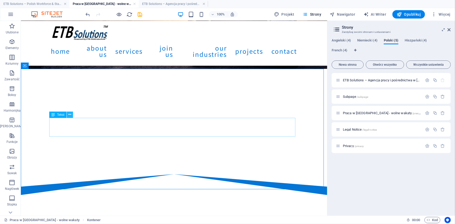
click at [0, 0] on icon at bounding box center [0, 0] width 0 height 0
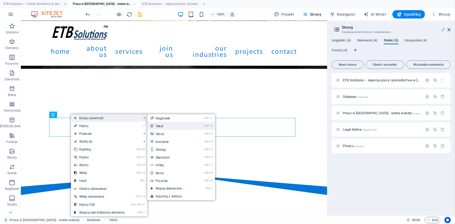
drag, startPoint x: 168, startPoint y: 125, endPoint x: 69, endPoint y: 130, distance: 99.5
click at [168, 125] on link "Ctrl 2 Tekst" at bounding box center [171, 126] width 48 height 8
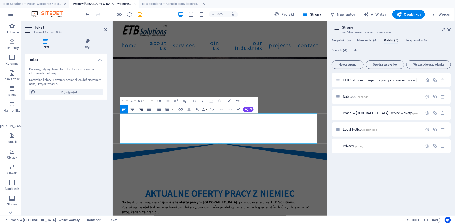
click at [142, 109] on icon "button" at bounding box center [140, 109] width 5 height 5
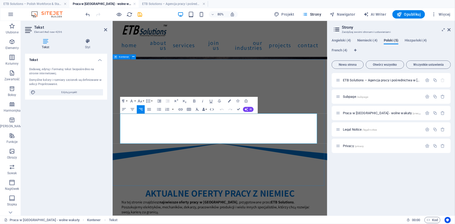
drag, startPoint x: 235, startPoint y: 169, endPoint x: 121, endPoint y: 171, distance: 114.2
click at [131, 108] on icon "button" at bounding box center [132, 109] width 5 height 5
click at [221, 107] on icon "button" at bounding box center [221, 109] width 5 height 5
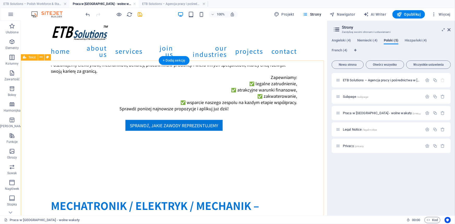
scroll to position [244, 0]
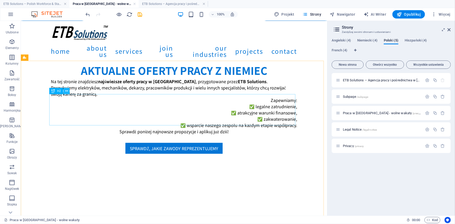
click at [66, 91] on icon at bounding box center [66, 90] width 3 height 5
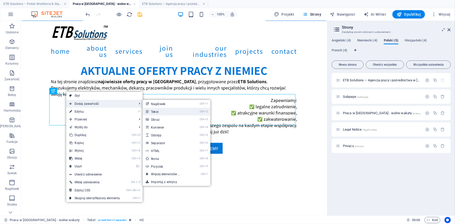
click at [152, 111] on link "Ctrl 2 Tekst" at bounding box center [167, 112] width 48 height 8
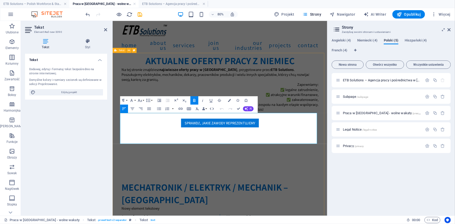
drag, startPoint x: 216, startPoint y: 145, endPoint x: 118, endPoint y: 145, distance: 98.0
drag, startPoint x: 177, startPoint y: 145, endPoint x: 217, endPoint y: 144, distance: 40.9
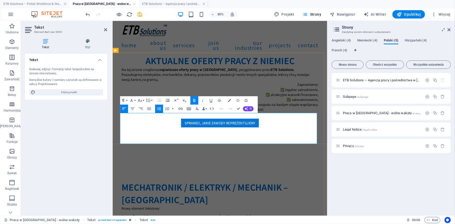
copy strong "2025-09-02-02-MUC"
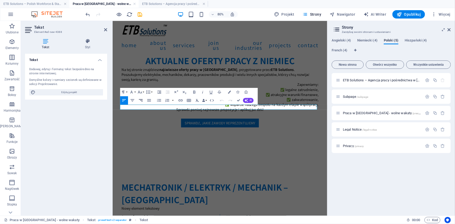
click at [142, 99] on icon "button" at bounding box center [140, 100] width 5 height 5
click at [149, 100] on icon "button" at bounding box center [149, 100] width 4 height 3
click at [140, 100] on icon "button" at bounding box center [141, 100] width 4 height 3
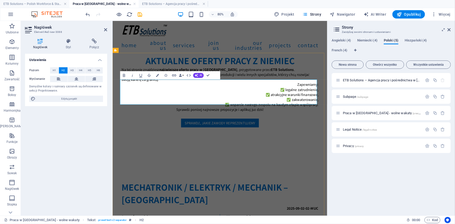
drag, startPoint x: 123, startPoint y: 101, endPoint x: 200, endPoint y: 101, distance: 76.9
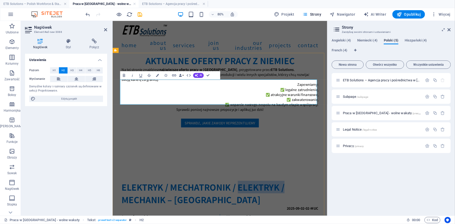
drag, startPoint x: 325, startPoint y: 103, endPoint x: 270, endPoint y: 102, distance: 55.0
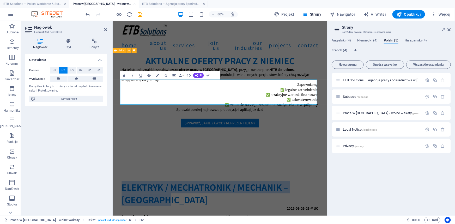
drag, startPoint x: 186, startPoint y: 115, endPoint x: 120, endPoint y: 98, distance: 68.2
copy h2 "ELEKTRYK / Mechatronik / Mechanik – [GEOGRAPHIC_DATA]"
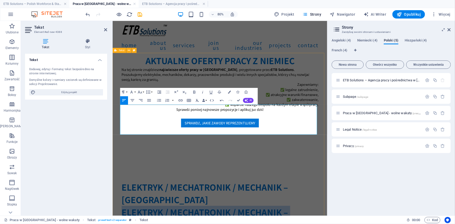
drag, startPoint x: 193, startPoint y: 150, endPoint x: 116, endPoint y: 130, distance: 80.4
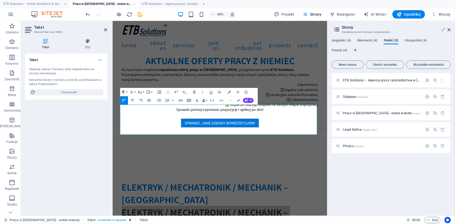
click at [126, 91] on button "Paragraph Format" at bounding box center [124, 92] width 8 height 8
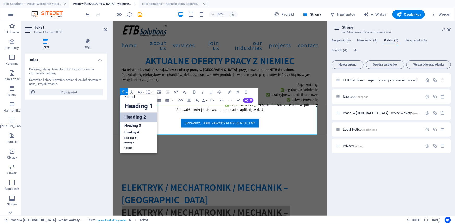
scroll to position [4, 0]
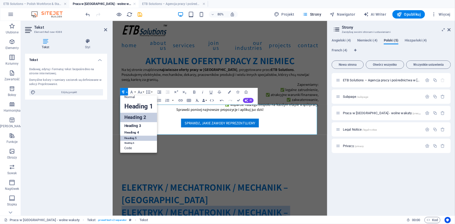
click at [130, 137] on link "Heading 5" at bounding box center [138, 138] width 37 height 5
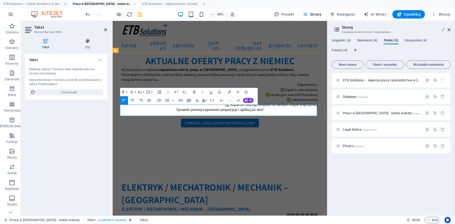
click at [125, 91] on icon "button" at bounding box center [123, 91] width 5 height 5
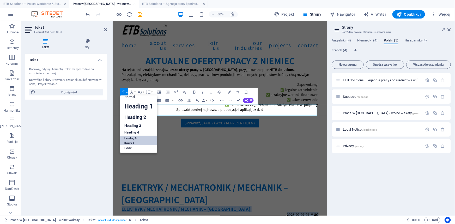
click at [133, 142] on link "Heading 6" at bounding box center [138, 143] width 37 height 4
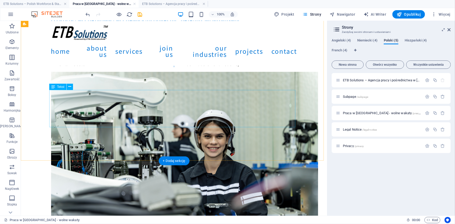
scroll to position [505, 0]
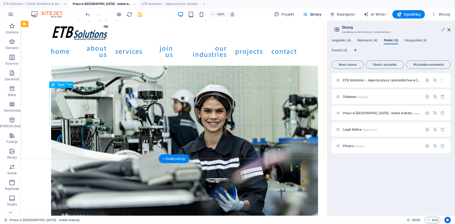
click at [69, 84] on icon at bounding box center [69, 84] width 3 height 5
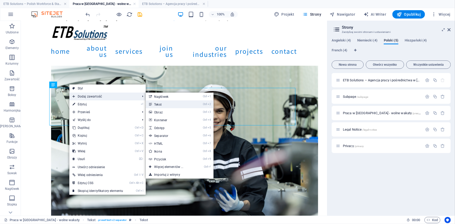
click at [175, 101] on link "Ctrl 2 Tekst" at bounding box center [170, 104] width 48 height 8
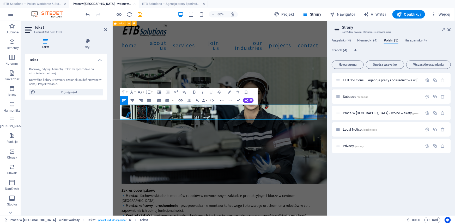
drag, startPoint x: 142, startPoint y: 127, endPoint x: 116, endPoint y: 126, distance: 26.3
click at [116, 126] on div "ELEKTRYK / Mechatronik / Mechanik – Monachium ELEKTRYK / Mechatronik / [GEOGRAP…" at bounding box center [246, 125] width 268 height 399
click at [194, 90] on icon "button" at bounding box center [194, 91] width 2 height 3
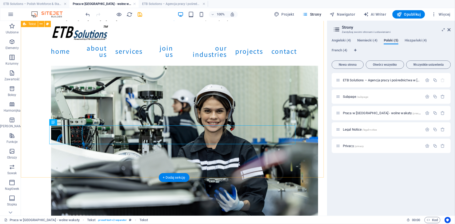
click at [229, 155] on div "ELEKTRYK / Mechatronik / Mechanik – Monachium ELEKTRYK / Mechatronik / [GEOGRAP…" at bounding box center [174, 125] width 306 height 399
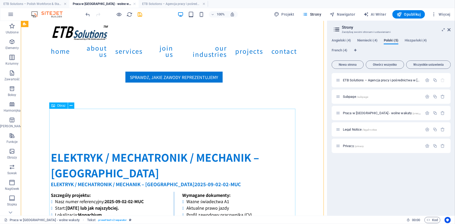
scroll to position [244, 0]
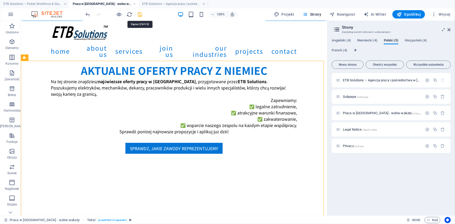
click at [141, 12] on icon "save" at bounding box center [140, 14] width 6 height 6
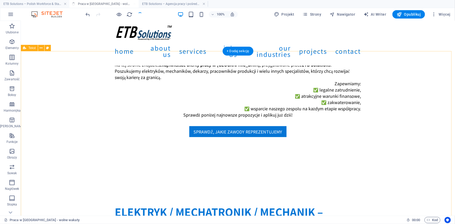
scroll to position [268, 0]
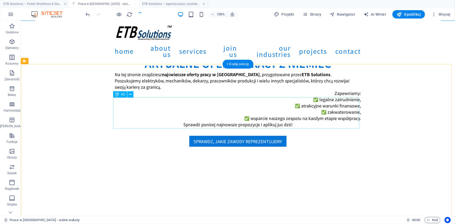
scroll to position [237, 0]
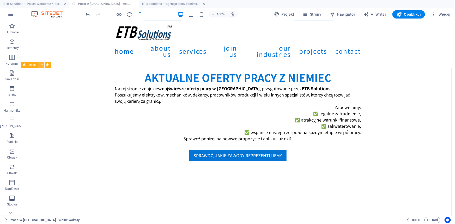
click at [41, 66] on icon at bounding box center [41, 64] width 3 height 5
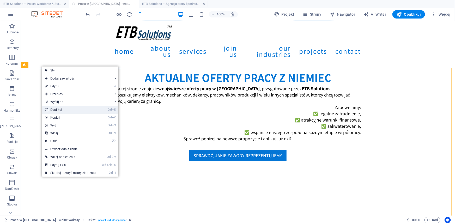
click at [78, 107] on link "Ctrl D Duplikuj" at bounding box center [70, 110] width 57 height 8
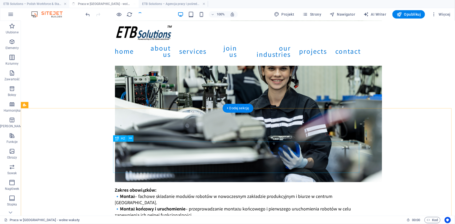
scroll to position [587, 0]
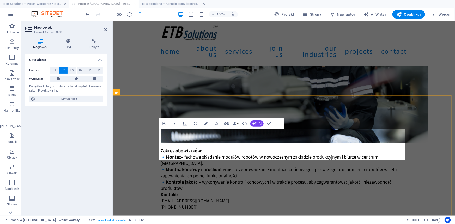
drag, startPoint x: 214, startPoint y: 135, endPoint x: 228, endPoint y: 150, distance: 20.3
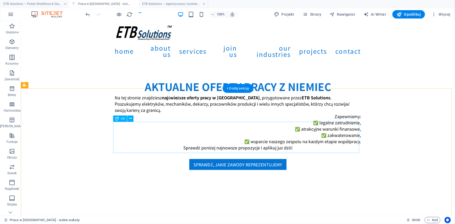
scroll to position [232, 0]
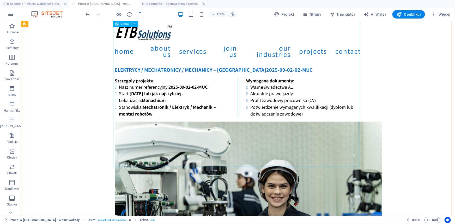
scroll to position [611, 0]
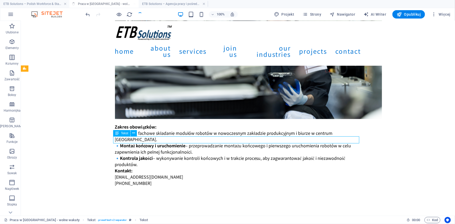
drag, startPoint x: 241, startPoint y: 139, endPoint x: 149, endPoint y: 138, distance: 92.3
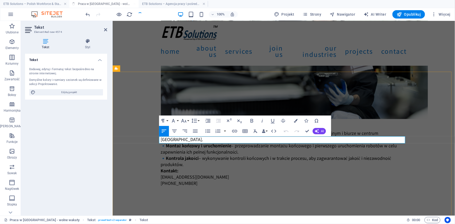
drag, startPoint x: 186, startPoint y: 138, endPoint x: 282, endPoint y: 139, distance: 96.5
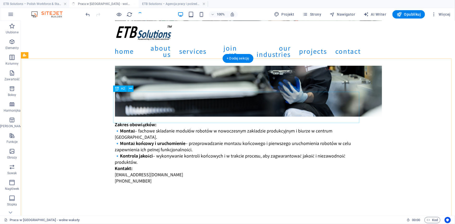
scroll to position [634, 0]
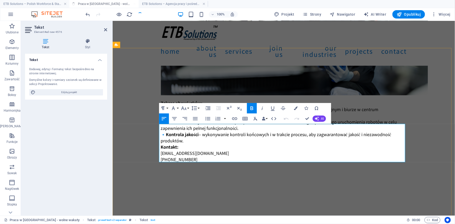
drag, startPoint x: 210, startPoint y: 145, endPoint x: 187, endPoint y: 145, distance: 22.7
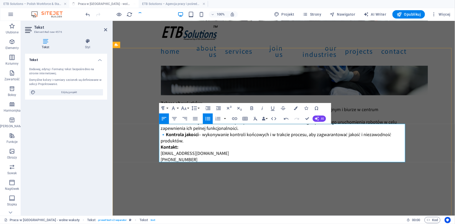
drag, startPoint x: 204, startPoint y: 146, endPoint x: 187, endPoint y: 145, distance: 16.5
click at [251, 108] on icon "button" at bounding box center [252, 108] width 3 height 4
drag, startPoint x: 215, startPoint y: 151, endPoint x: 215, endPoint y: 157, distance: 5.7
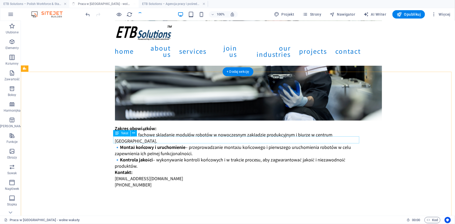
scroll to position [611, 0]
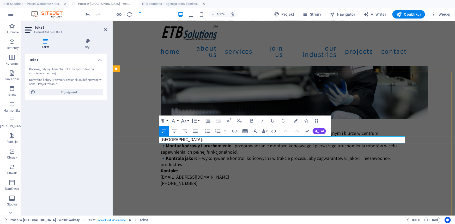
click at [196, 131] on icon "button" at bounding box center [195, 131] width 6 height 6
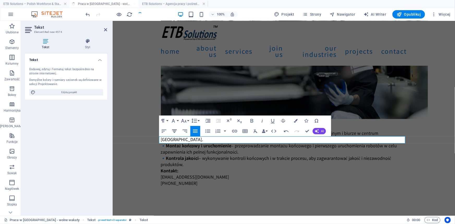
click at [175, 129] on icon "button" at bounding box center [174, 131] width 6 height 6
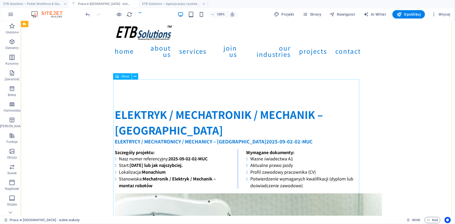
scroll to position [302, 0]
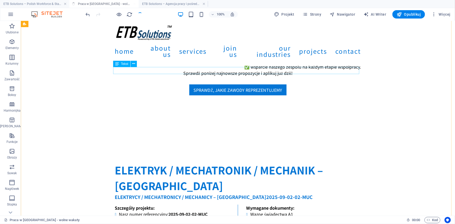
click at [298, 193] on div "ELEKTRYcy / Mechatronicy / [GEOGRAPHIC_DATA] – [GEOGRAPHIC_DATA] 2025-09-02-02-…" at bounding box center [238, 196] width 246 height 7
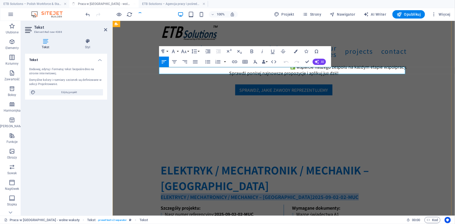
click at [298, 193] on h6 "ELEKTRYcy / Mechatronicy / [GEOGRAPHIC_DATA] – [GEOGRAPHIC_DATA] 2025-09-02-02-…" at bounding box center [284, 196] width 246 height 7
click at [297, 193] on h6 "ELEKTRYcy / Mechatronicy / [GEOGRAPHIC_DATA] – [GEOGRAPHIC_DATA] 2025-09-02-02-…" at bounding box center [284, 196] width 246 height 7
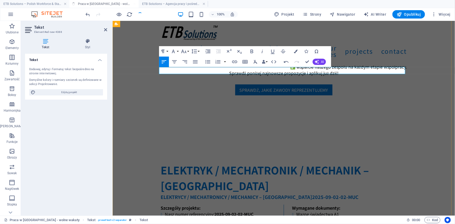
click at [281, 193] on h6 "ELEKTRYcy / Mechatronicy / [GEOGRAPHIC_DATA] – [GEOGRAPHIC_DATA] 2025-09-02-02-…" at bounding box center [284, 196] width 246 height 7
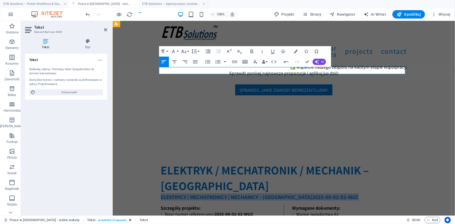
click at [281, 193] on h6 "ELEKTRYcy / Mechatronicy / [GEOGRAPHIC_DATA] – [GEOGRAPHIC_DATA] 2025-09-02-02-…" at bounding box center [284, 196] width 246 height 7
click at [175, 61] on icon "button" at bounding box center [174, 62] width 6 height 6
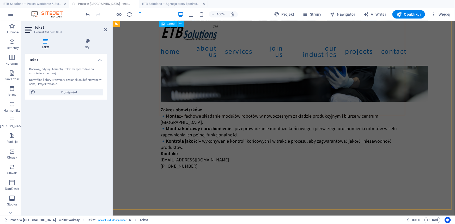
scroll to position [634, 0]
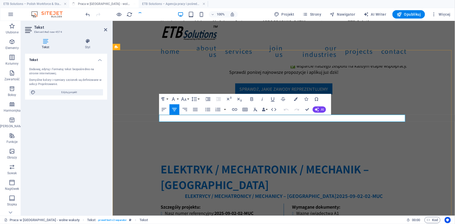
scroll to position [632, 0]
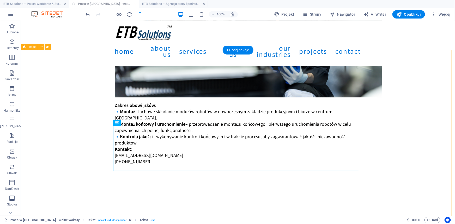
drag, startPoint x: 412, startPoint y: 164, endPoint x: 410, endPoint y: 148, distance: 16.1
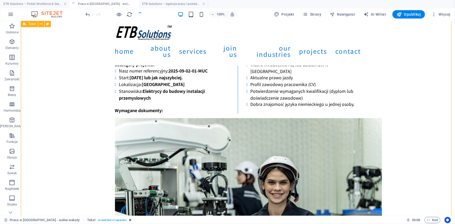
scroll to position [846, 0]
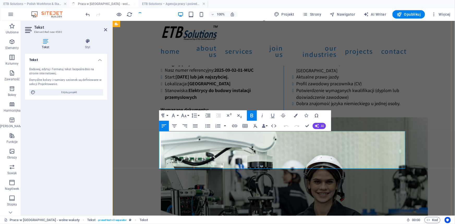
drag, startPoint x: 184, startPoint y: 166, endPoint x: 158, endPoint y: 138, distance: 38.4
click at [158, 138] on div "grupa 4 ELektryków do instalacji przemysłowych ELEKTRYK / Instalacje przemysłow…" at bounding box center [283, 189] width 342 height 411
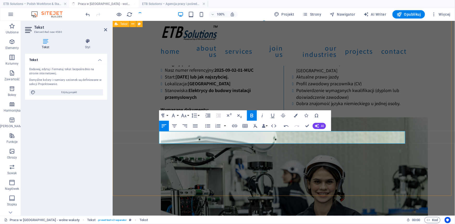
drag, startPoint x: 178, startPoint y: 139, endPoint x: 275, endPoint y: 150, distance: 98.4
click at [155, 139] on div "grupa 4 ELektryków do instalacji przemysłowych ELEKTRYK / Instalacje przemysłow…" at bounding box center [283, 174] width 342 height 380
click at [252, 115] on icon "button" at bounding box center [252, 116] width 3 height 4
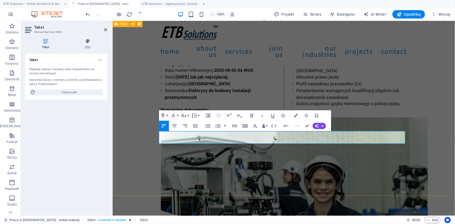
drag, startPoint x: 195, startPoint y: 141, endPoint x: 154, endPoint y: 140, distance: 40.9
click at [154, 140] on div "grupa 4 ELektryków do instalacji przemysłowych ELEKTRYK / Instalacje przemysłow…" at bounding box center [283, 174] width 342 height 380
copy p "budowa"
drag, startPoint x: 177, startPoint y: 139, endPoint x: 158, endPoint y: 138, distance: 19.1
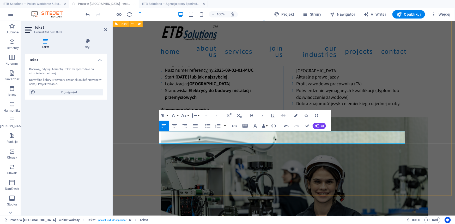
click at [158, 138] on div "grupa 4 ELektryków do instalacji przemysłowych ELEKTRYK / Instalacje przemysłow…" at bounding box center [283, 174] width 342 height 380
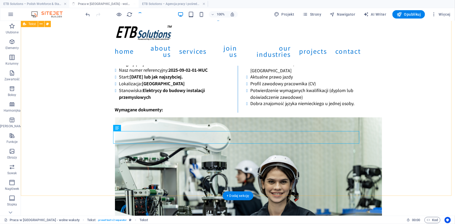
click at [389, 157] on div "grupa 4 ELektryków do instalacji przemysłowych ELEKTRYK / Instalacje przemysłow…" at bounding box center [238, 174] width 434 height 380
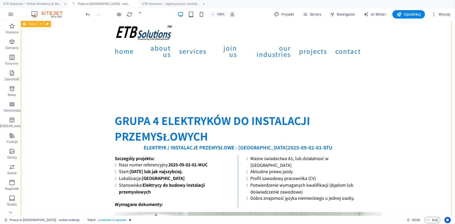
drag, startPoint x: 405, startPoint y: 145, endPoint x: 399, endPoint y: 140, distance: 7.8
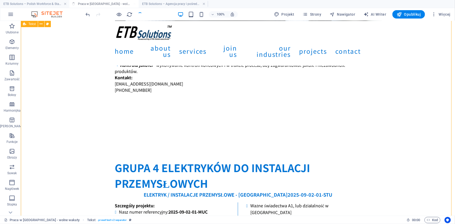
scroll to position [703, 0]
drag, startPoint x: 398, startPoint y: 144, endPoint x: 396, endPoint y: 143, distance: 2.7
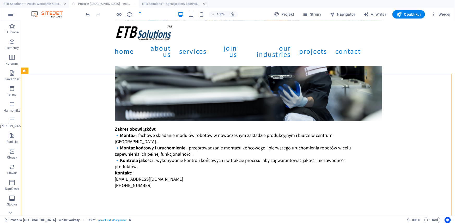
click at [0, 0] on div at bounding box center [0, 0] width 0 height 0
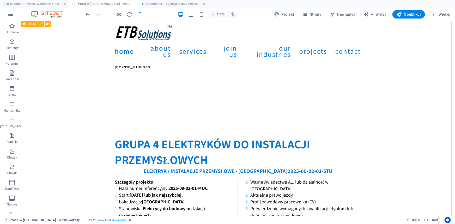
scroll to position [723, 0]
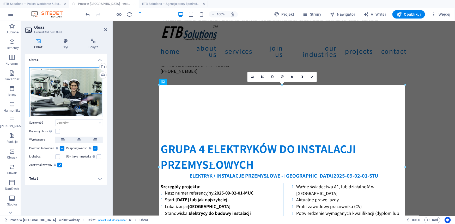
click at [70, 78] on div "Przeciągnij pliki tutaj, kliknij, aby wybrać pliki lub wybierz pliki z Plików l…" at bounding box center [66, 92] width 74 height 50
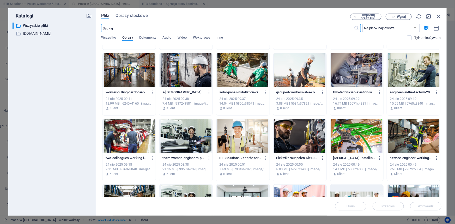
scroll to position [213, 0]
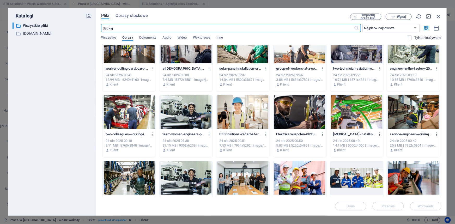
click at [419, 113] on div at bounding box center [413, 112] width 53 height 34
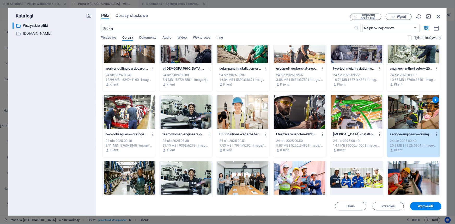
click at [419, 113] on div "1" at bounding box center [413, 112] width 53 height 34
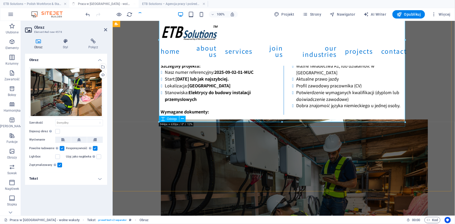
scroll to position [865, 0]
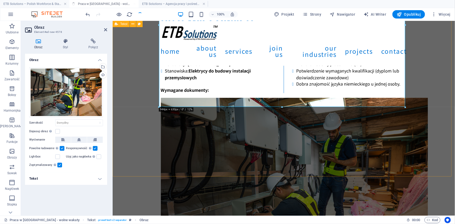
click at [347, 150] on div "grupa 4 ELektryków do instalacji przemysłowych ELEKTRYK / Instalacje przemysłow…" at bounding box center [283, 155] width 342 height 380
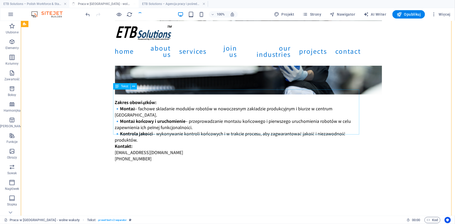
scroll to position [628, 0]
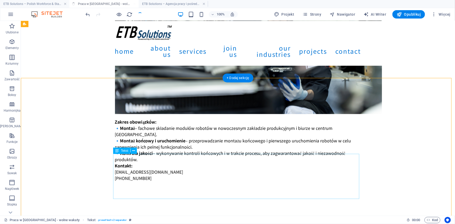
scroll to position [604, 0]
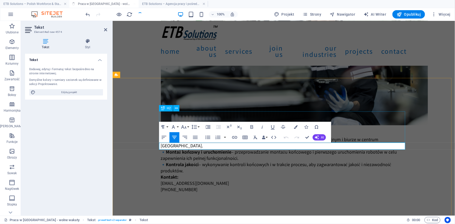
drag, startPoint x: 352, startPoint y: 145, endPoint x: 403, endPoint y: 142, distance: 51.0
copy strong "2025-09-02-01-STU"
drag, startPoint x: 312, startPoint y: 99, endPoint x: 318, endPoint y: 114, distance: 16.1
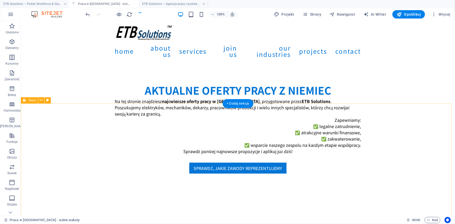
scroll to position [201, 0]
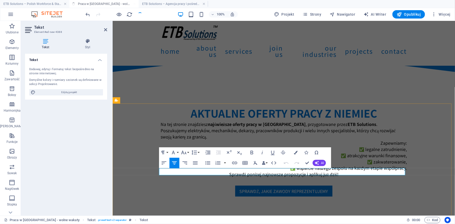
drag, startPoint x: 389, startPoint y: 171, endPoint x: 161, endPoint y: 172, distance: 227.6
copy h6 "ELEKTRYcy / Mechatronicy / [GEOGRAPHIC_DATA] – [GEOGRAPHIC_DATA] 2025-09-02-02-…"
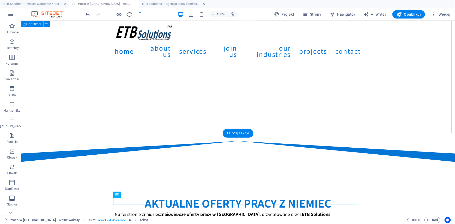
scroll to position [107, 0]
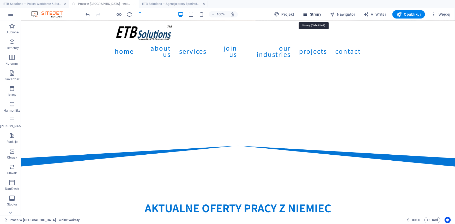
click at [317, 15] on span "Strony" at bounding box center [312, 14] width 19 height 5
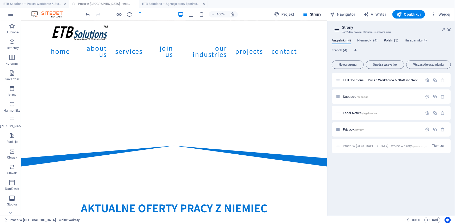
click at [389, 40] on span "Polski (5)" at bounding box center [391, 40] width 15 height 7
click at [343, 80] on span "ETB Solutions – Agencja pracy i pośrednictwa w [GEOGRAPHIC_DATA] /" at bounding box center [397, 80] width 108 height 4
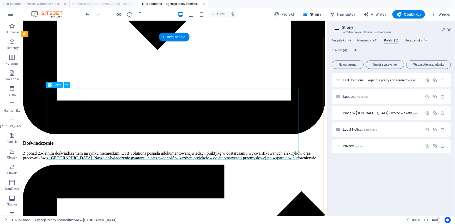
scroll to position [1635, 0]
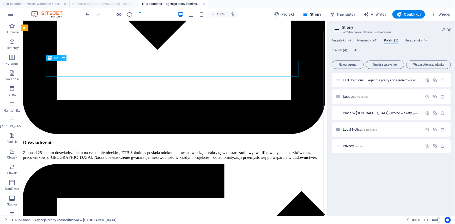
click at [64, 56] on icon at bounding box center [63, 57] width 3 height 5
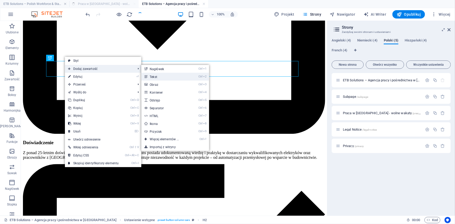
click at [159, 79] on link "Ctrl 2 Tekst" at bounding box center [165, 77] width 48 height 8
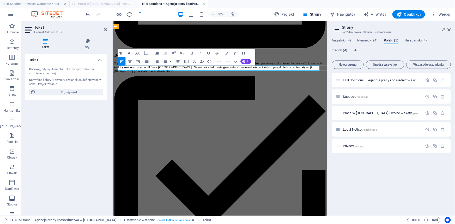
drag, startPoint x: 171, startPoint y: 80, endPoint x: 117, endPoint y: 77, distance: 53.8
click at [125, 52] on button "Paragraph Format" at bounding box center [122, 53] width 8 height 8
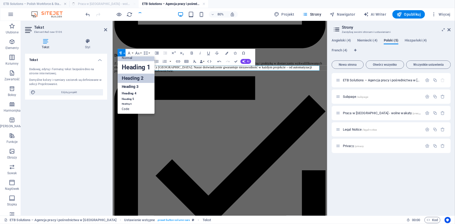
scroll to position [4, 0]
click at [139, 92] on link "Heading 4" at bounding box center [136, 93] width 37 height 6
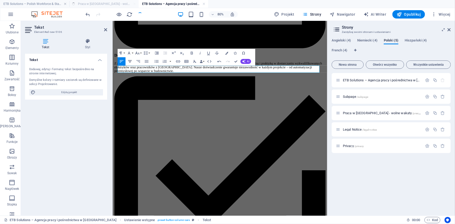
click at [131, 62] on icon "button" at bounding box center [129, 61] width 5 height 5
click at [178, 61] on icon "button" at bounding box center [178, 61] width 4 height 2
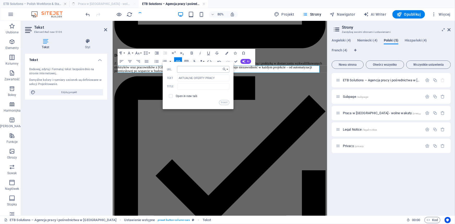
click at [190, 66] on input "URL" at bounding box center [203, 69] width 52 height 7
click at [364, 112] on span "Praca w [GEOGRAPHIC_DATA] - wolne wakaty /praca-w-[GEOGRAPHIC_DATA]-[GEOGRAPHIC…" at bounding box center [424, 113] width 162 height 4
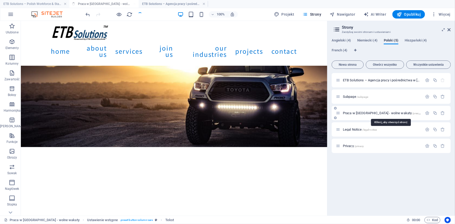
scroll to position [107, 0]
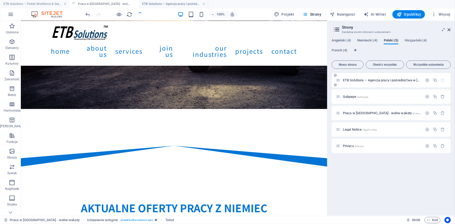
click at [351, 81] on span "ETB Solutions – Agencja pracy i pośrednictwa w [GEOGRAPHIC_DATA] /" at bounding box center [397, 80] width 108 height 4
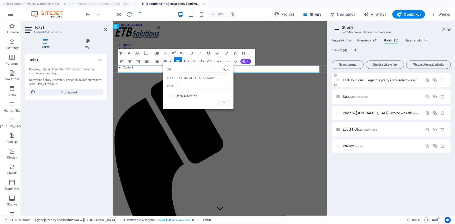
scroll to position [1635, 0]
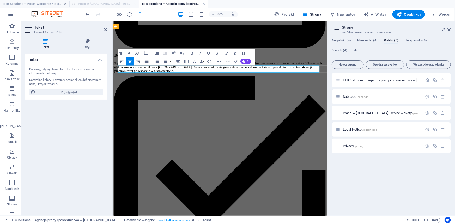
click at [178, 62] on icon "button" at bounding box center [178, 61] width 4 height 2
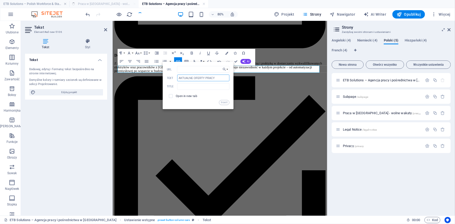
click at [193, 78] on input "AKTUALNE OFERTY PRACY" at bounding box center [203, 78] width 52 height 7
click at [193, 88] on input "text" at bounding box center [203, 86] width 52 height 7
type input "praca w [GEOGRAPHIC_DATA]"
click at [177, 94] on label "Open in new tab" at bounding box center [186, 95] width 21 height 3
click at [193, 68] on input "URL" at bounding box center [203, 69] width 52 height 7
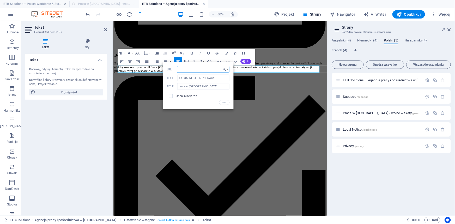
paste input "[URL][DOMAIN_NAME]"
type input "[URL][DOMAIN_NAME]"
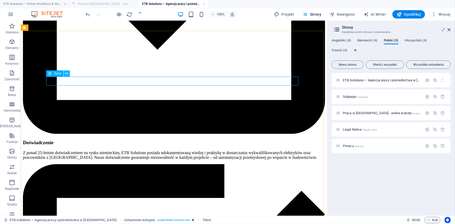
click at [66, 73] on icon at bounding box center [66, 73] width 3 height 5
click at [415, 11] on button "Opublikuj" at bounding box center [408, 14] width 33 height 8
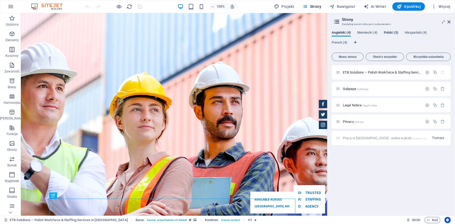
click at [0, 0] on span "Polski (5)" at bounding box center [0, 0] width 0 height 0
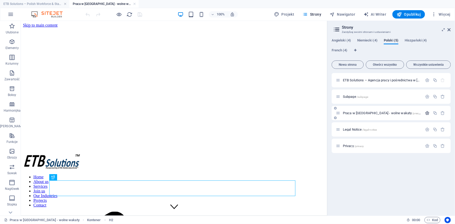
click at [428, 112] on icon "button" at bounding box center [427, 113] width 4 height 4
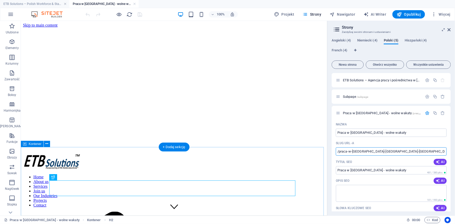
drag, startPoint x: 416, startPoint y: 172, endPoint x: 300, endPoint y: 151, distance: 117.9
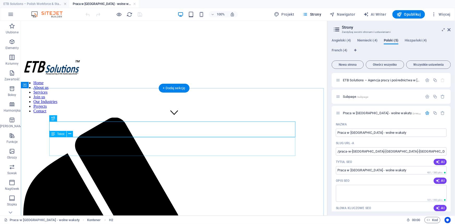
scroll to position [95, 0]
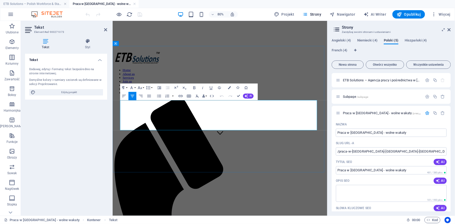
drag, startPoint x: 313, startPoint y: 154, endPoint x: 317, endPoint y: 123, distance: 31.2
click at [0, 0] on icon "button" at bounding box center [0, 0] width 0 height 0
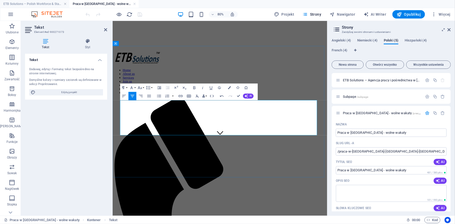
scroll to position [142, 0]
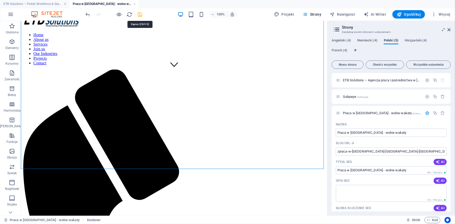
click at [0, 0] on icon "save" at bounding box center [0, 0] width 0 height 0
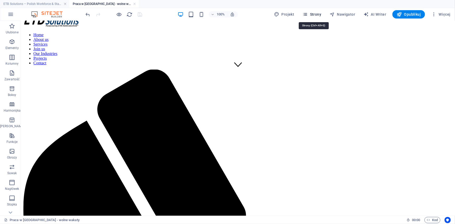
click at [0, 0] on span "Strony" at bounding box center [0, 0] width 0 height 0
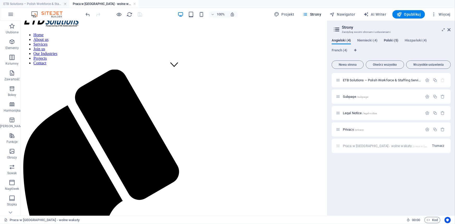
click at [392, 42] on span "Polski (5)" at bounding box center [391, 40] width 15 height 7
click at [359, 77] on div "ETB Solutions – Agencja pracy i pośrednictwa w [GEOGRAPHIC_DATA] /" at bounding box center [379, 80] width 87 height 6
click at [358, 79] on span "ETB Solutions – Agencja pracy i pośrednictwa w [GEOGRAPHIC_DATA] /" at bounding box center [397, 80] width 108 height 4
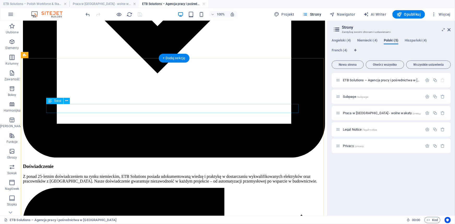
scroll to position [1564, 0]
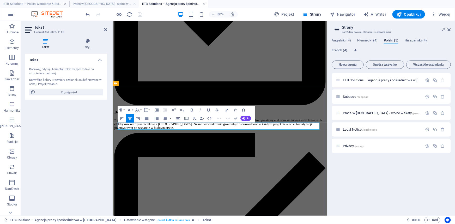
drag, startPoint x: 281, startPoint y: 151, endPoint x: 204, endPoint y: 152, distance: 76.7
click at [177, 116] on icon "button" at bounding box center [177, 118] width 5 height 5
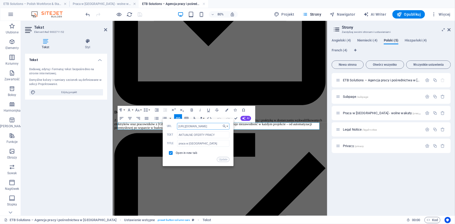
drag, startPoint x: 214, startPoint y: 127, endPoint x: 167, endPoint y: 126, distance: 46.7
click at [167, 126] on div "https://etb-solutions.eu/pl/ URL" at bounding box center [198, 126] width 63 height 7
paste input "praca-w-niemczech-wolne-wakaty/"
type input "https://etb-solutions.eu/pl/praca-w-niemczech-wolne-wakaty/"
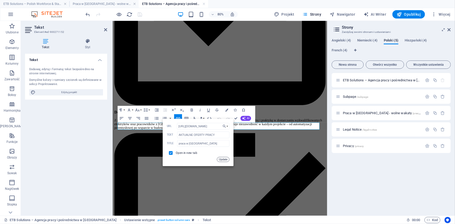
click at [223, 160] on button "Update" at bounding box center [223, 159] width 13 height 5
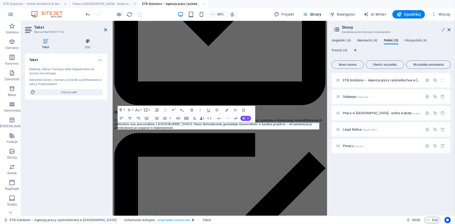
drag, startPoint x: 236, startPoint y: 117, endPoint x: 215, endPoint y: 96, distance: 29.7
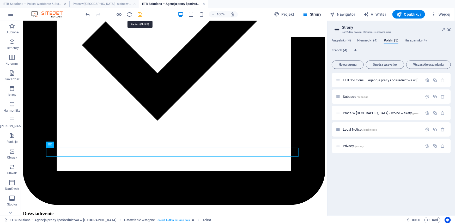
click at [140, 12] on icon "save" at bounding box center [140, 14] width 6 height 6
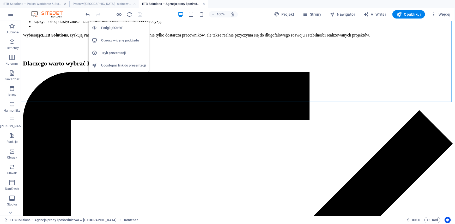
drag, startPoint x: 119, startPoint y: 14, endPoint x: 119, endPoint y: 17, distance: 3.7
click at [119, 14] on icon "button" at bounding box center [119, 14] width 6 height 6
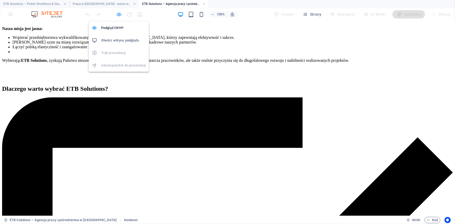
click at [120, 13] on icon "button" at bounding box center [119, 14] width 6 height 6
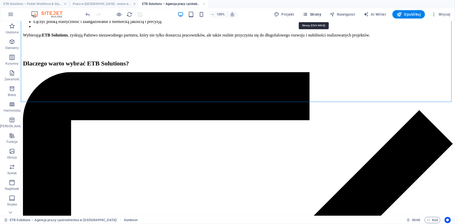
click at [313, 16] on span "Strony" at bounding box center [312, 14] width 19 height 5
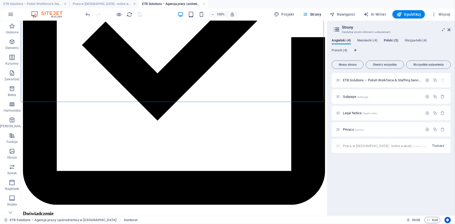
click at [388, 41] on span "Polski (5)" at bounding box center [391, 40] width 15 height 7
click at [369, 112] on span "Praca w [GEOGRAPHIC_DATA] - wolne wakaty /praca-w-[GEOGRAPHIC_DATA]-[GEOGRAPHIC…" at bounding box center [424, 113] width 162 height 4
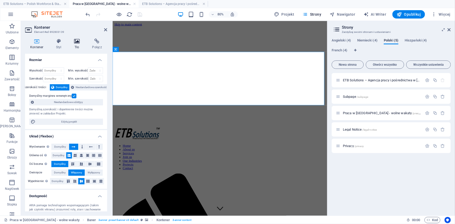
click at [75, 41] on icon at bounding box center [77, 41] width 16 height 5
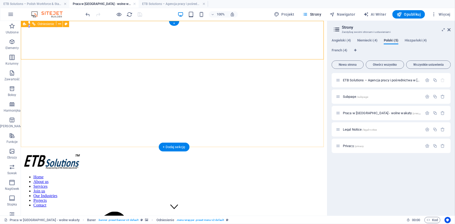
select select "rem"
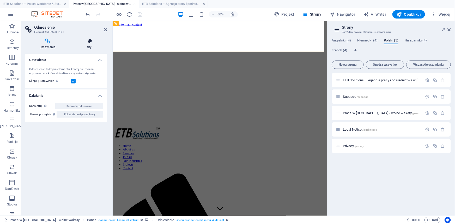
click at [89, 41] on icon at bounding box center [89, 41] width 35 height 5
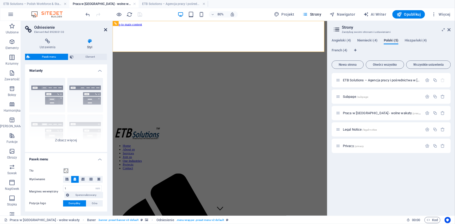
drag, startPoint x: 107, startPoint y: 29, endPoint x: 86, endPoint y: 14, distance: 25.9
click at [107, 29] on icon at bounding box center [105, 30] width 3 height 4
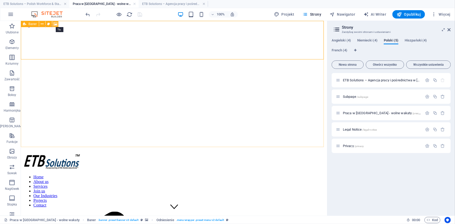
click at [0, 0] on icon at bounding box center [0, 0] width 0 height 0
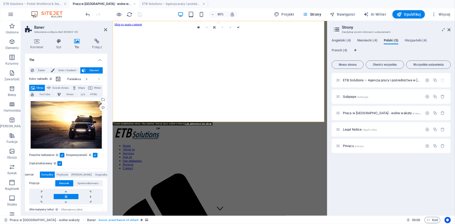
click at [76, 39] on icon at bounding box center [77, 41] width 16 height 5
click at [76, 42] on icon at bounding box center [77, 41] width 16 height 5
click at [35, 45] on h4 "Kontener" at bounding box center [38, 44] width 26 height 11
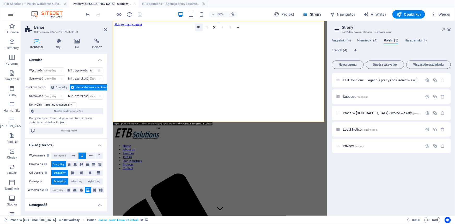
click at [198, 26] on icon at bounding box center [199, 27] width 2 height 3
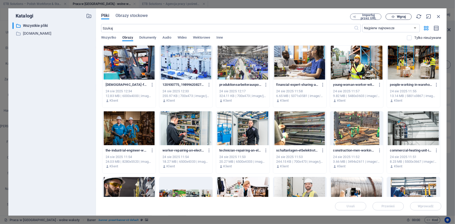
click at [399, 17] on span "Wgraj" at bounding box center [401, 16] width 9 height 3
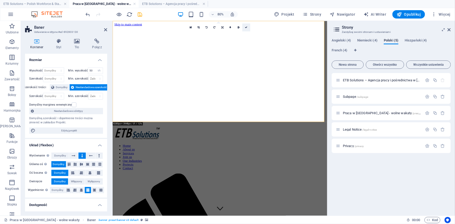
click at [246, 27] on icon at bounding box center [246, 27] width 3 height 3
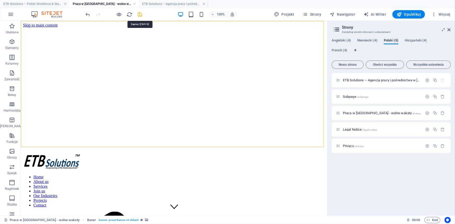
drag, startPoint x: 139, startPoint y: 15, endPoint x: 123, endPoint y: 3, distance: 20.4
click at [139, 15] on icon "save" at bounding box center [140, 14] width 6 height 6
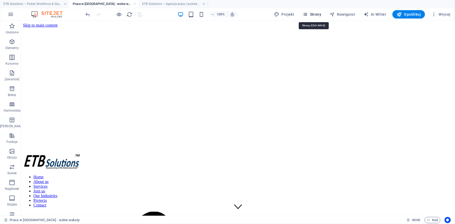
click at [314, 15] on span "Strony" at bounding box center [312, 14] width 19 height 5
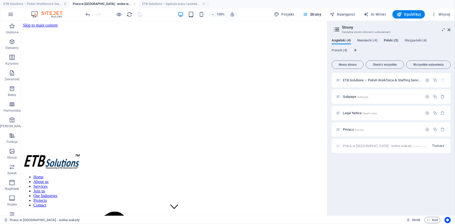
click at [391, 39] on span "Polski (5)" at bounding box center [391, 40] width 15 height 7
click at [373, 111] on div "Praca w [GEOGRAPHIC_DATA] - wolne wakaty /praca-w-[GEOGRAPHIC_DATA]-[GEOGRAPHIC…" at bounding box center [379, 113] width 87 height 6
click at [373, 112] on span "Praca w [GEOGRAPHIC_DATA] - wolne wakaty /praca-w-[GEOGRAPHIC_DATA]-[GEOGRAPHIC…" at bounding box center [424, 113] width 162 height 4
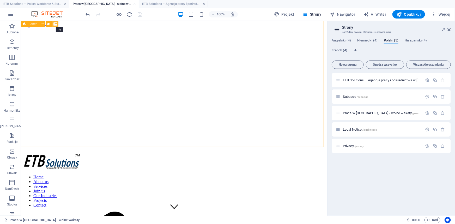
click at [0, 0] on icon at bounding box center [0, 0] width 0 height 0
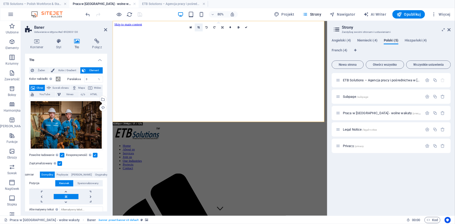
click at [199, 26] on icon at bounding box center [199, 27] width 2 height 3
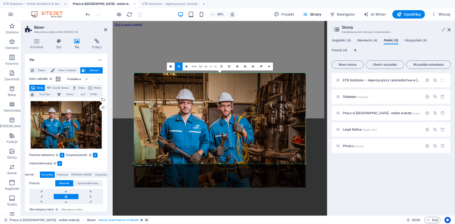
drag, startPoint x: 220, startPoint y: 173, endPoint x: 228, endPoint y: 112, distance: 61.3
click at [218, 145] on div "180 170 160 150 140 130 120 110 100 90 80 70 60 50 40 30 20 10 0 -10 -20 -30 -4…" at bounding box center [220, 118] width 172 height 91
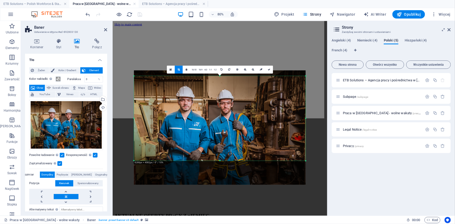
drag, startPoint x: 219, startPoint y: 72, endPoint x: 220, endPoint y: 80, distance: 7.1
click at [220, 80] on div "180 170 160 150 140 130 120 110 100 90 80 70 60 50 40 30 20 10 0 -10 -20 -30 -4…" at bounding box center [220, 118] width 172 height 85
click at [269, 69] on icon at bounding box center [269, 69] width 3 height 3
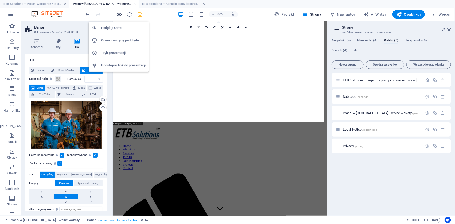
click at [0, 0] on icon "button" at bounding box center [0, 0] width 0 height 0
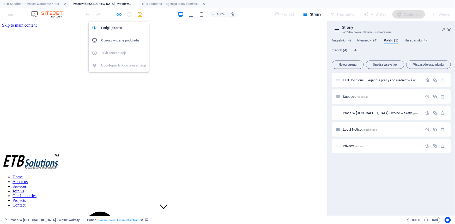
click at [0, 0] on icon "button" at bounding box center [0, 0] width 0 height 0
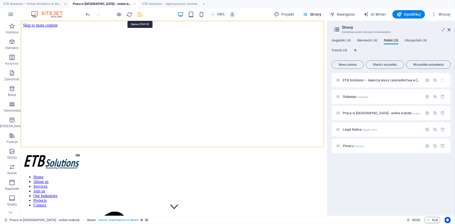
click at [138, 13] on icon "save" at bounding box center [140, 14] width 6 height 6
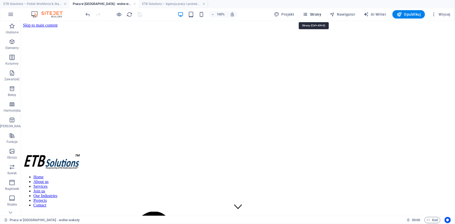
click at [317, 13] on span "Strony" at bounding box center [312, 14] width 19 height 5
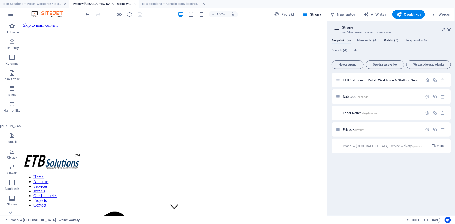
click at [394, 40] on span "Polski (5)" at bounding box center [391, 40] width 15 height 7
click at [357, 81] on span "ETB Solutions – Agencja pracy i pośrednictwa w [GEOGRAPHIC_DATA] /" at bounding box center [397, 80] width 108 height 4
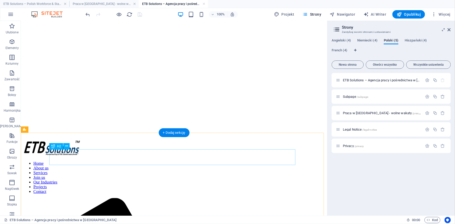
scroll to position [237, 0]
click at [171, 133] on div "+ Dodaj sekcję" at bounding box center [174, 132] width 31 height 9
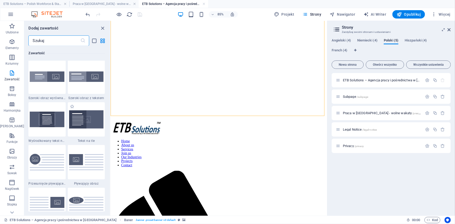
scroll to position [1097, 0]
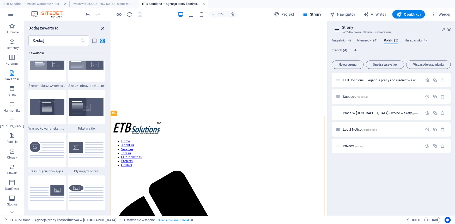
click at [102, 25] on button "close panel" at bounding box center [103, 28] width 6 height 6
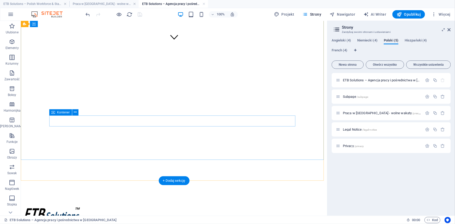
scroll to position [190, 0]
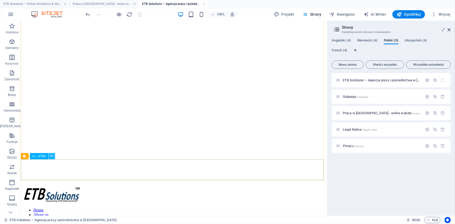
click at [52, 158] on icon at bounding box center [51, 155] width 3 height 5
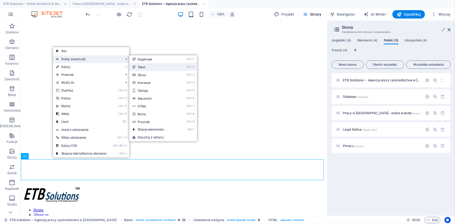
click at [160, 66] on link "Ctrl 2 Tekst" at bounding box center [153, 67] width 48 height 8
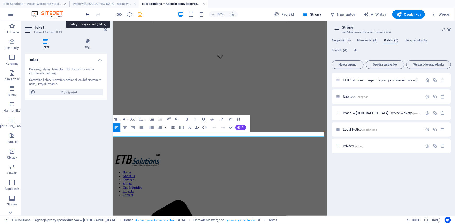
click at [87, 15] on icon "undo" at bounding box center [88, 14] width 6 height 6
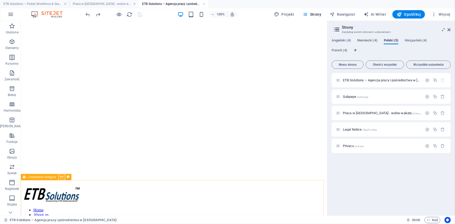
click at [62, 177] on icon at bounding box center [61, 176] width 3 height 5
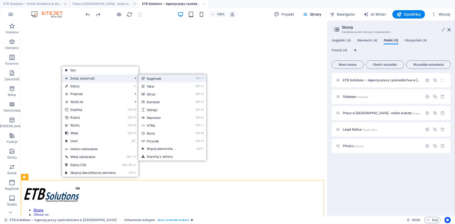
click at [162, 78] on link "Ctrl 1 Nagłówek" at bounding box center [162, 79] width 48 height 8
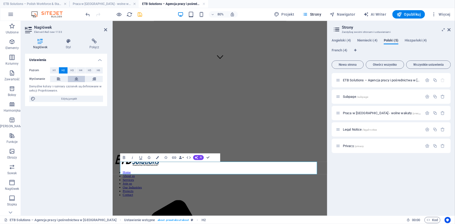
click at [77, 77] on icon at bounding box center [77, 79] width 4 height 6
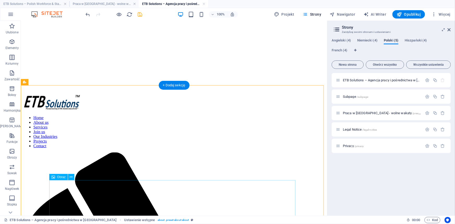
scroll to position [284, 0]
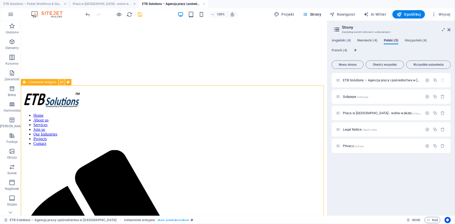
click at [62, 82] on icon at bounding box center [61, 82] width 3 height 5
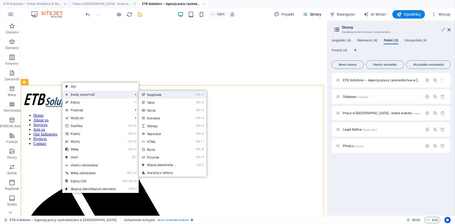
click at [165, 96] on link "Ctrl 1 Nagłówek" at bounding box center [163, 95] width 48 height 8
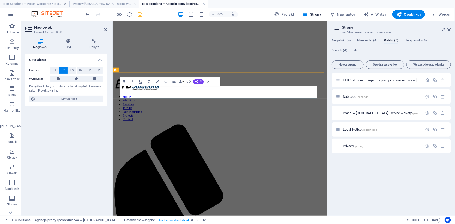
drag, startPoint x: 163, startPoint y: 109, endPoint x: 123, endPoint y: 111, distance: 40.2
click at [75, 78] on icon at bounding box center [77, 79] width 4 height 6
drag, startPoint x: 321, startPoint y: 111, endPoint x: 176, endPoint y: 113, distance: 145.0
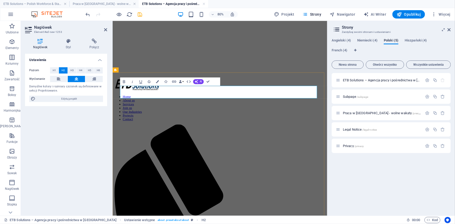
click at [157, 82] on icon "button" at bounding box center [157, 81] width 3 height 3
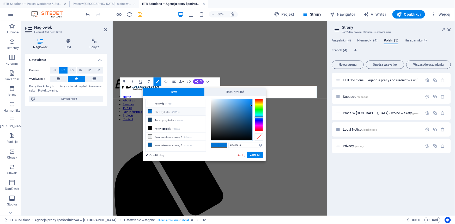
type input "#d53804"
click at [258, 100] on div at bounding box center [259, 115] width 8 height 32
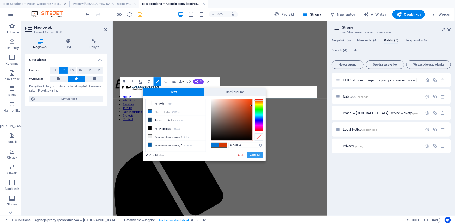
click at [251, 155] on button "Zastosuj" at bounding box center [255, 155] width 16 height 6
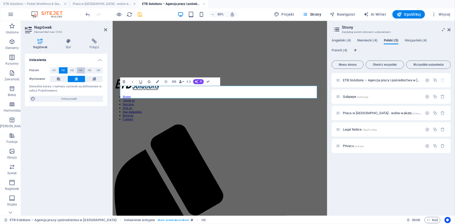
click at [80, 71] on span "H4" at bounding box center [80, 70] width 3 height 6
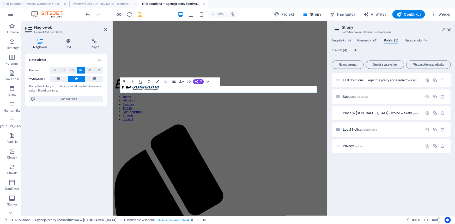
click at [173, 82] on icon "button" at bounding box center [174, 81] width 5 height 5
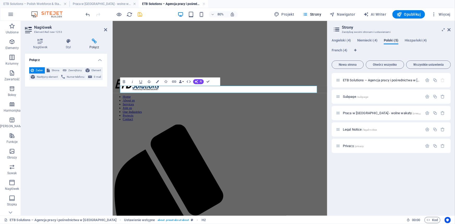
click at [93, 42] on icon at bounding box center [94, 41] width 26 height 5
click at [78, 70] on span "Zewnętrzny" at bounding box center [75, 70] width 14 height 6
select select "blank"
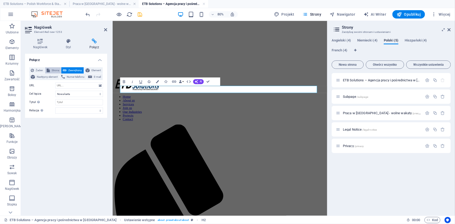
click at [55, 69] on span "Strona" at bounding box center [55, 70] width 8 height 6
select select
click at [100, 86] on select "ETB Solutions – Polish Workforce &amp; Staffing Services in [GEOGRAPHIC_DATA] S…" at bounding box center [79, 85] width 48 height 6
select select "10"
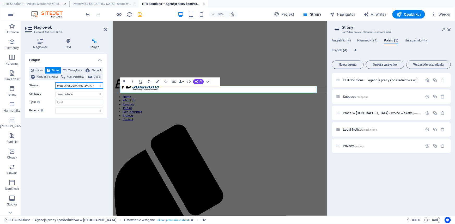
click at [55, 82] on select "ETB Solutions – Polish Workforce &amp; Staffing Services in [GEOGRAPHIC_DATA] S…" at bounding box center [79, 85] width 48 height 6
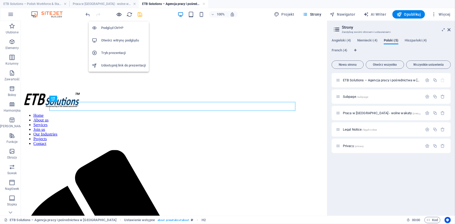
click at [119, 14] on icon "button" at bounding box center [119, 14] width 6 height 6
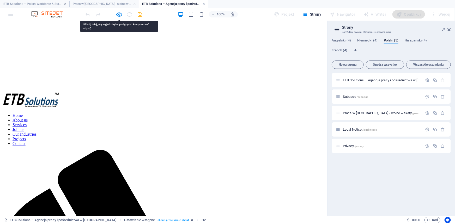
drag, startPoint x: 119, startPoint y: 14, endPoint x: 120, endPoint y: 22, distance: 7.6
click at [119, 14] on icon "button" at bounding box center [119, 14] width 6 height 6
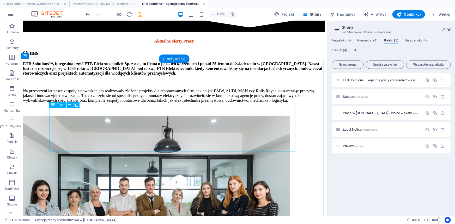
scroll to position [1090, 0]
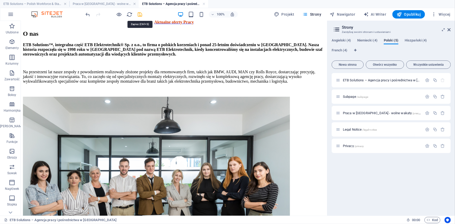
click at [141, 15] on icon "save" at bounding box center [140, 14] width 6 height 6
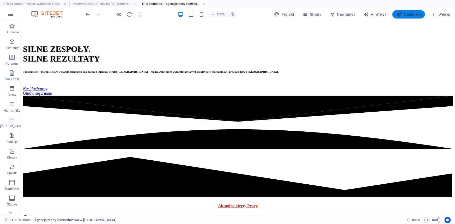
click at [415, 15] on span "Opublikuj" at bounding box center [409, 14] width 24 height 5
